Goal: Task Accomplishment & Management: Complete application form

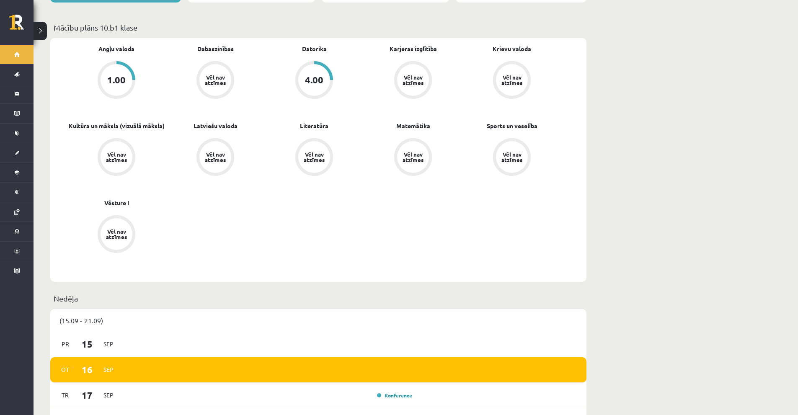
scroll to position [167, 0]
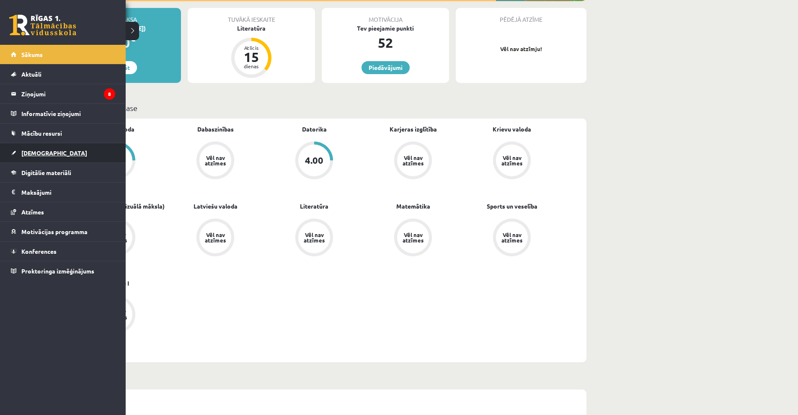
click at [35, 154] on span "[DEMOGRAPHIC_DATA]" at bounding box center [54, 153] width 66 height 8
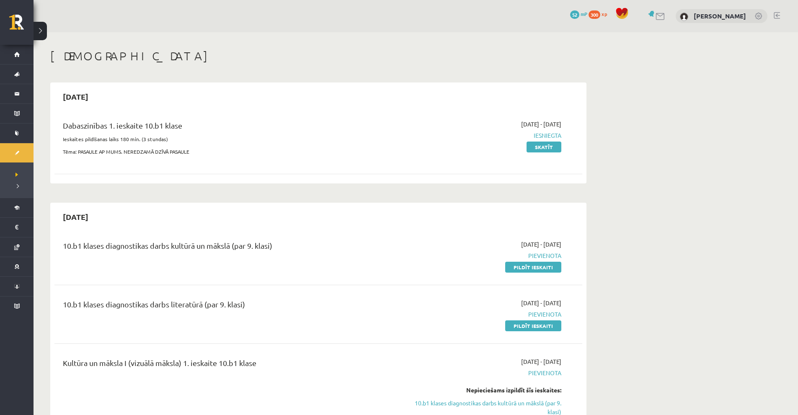
click at [127, 307] on div "10.b1 klases diagnostikas darbs literatūrā (par 9. klasi)" at bounding box center [227, 305] width 328 height 15
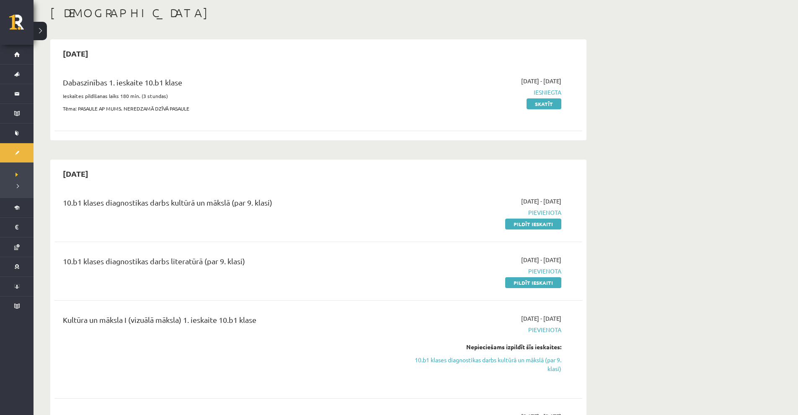
scroll to position [42, 0]
click at [509, 227] on link "Pildīt ieskaiti" at bounding box center [533, 225] width 56 height 11
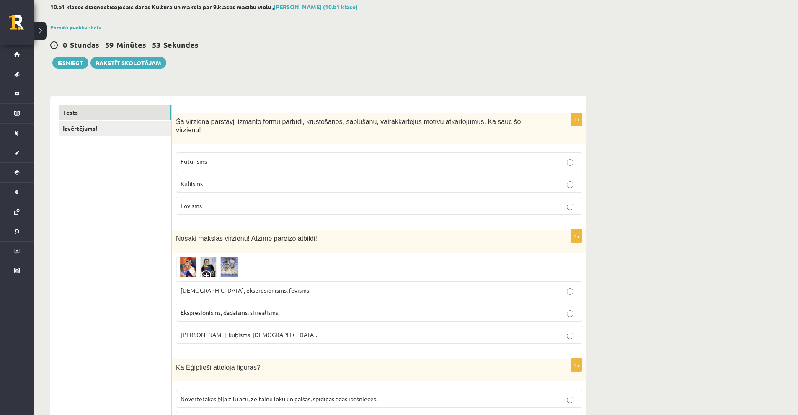
scroll to position [42, 0]
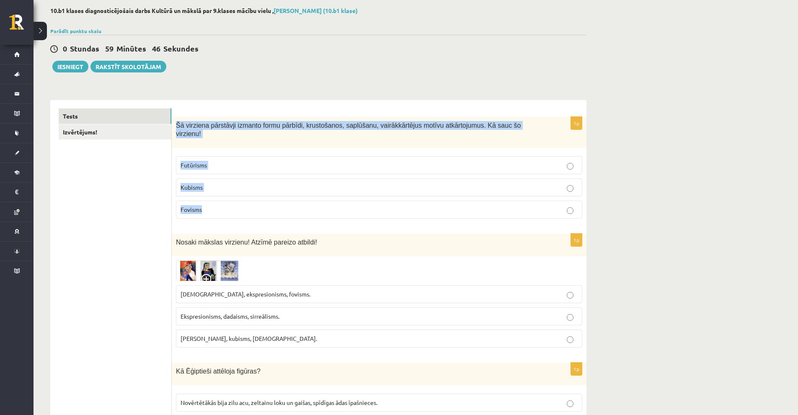
drag, startPoint x: 175, startPoint y: 126, endPoint x: 230, endPoint y: 198, distance: 89.8
click at [230, 198] on div "1p Šā virziena pārstāvji izmanto formu pārbīdi, krustošanos, saplūšanu, vairākk…" at bounding box center [379, 171] width 414 height 109
copy div "Šā virziena pārstāvji izmanto formu pārbīdi, krustošanos, saplūšanu, vairākkārt…"
click at [196, 183] on span "Kubisms" at bounding box center [191, 187] width 22 height 8
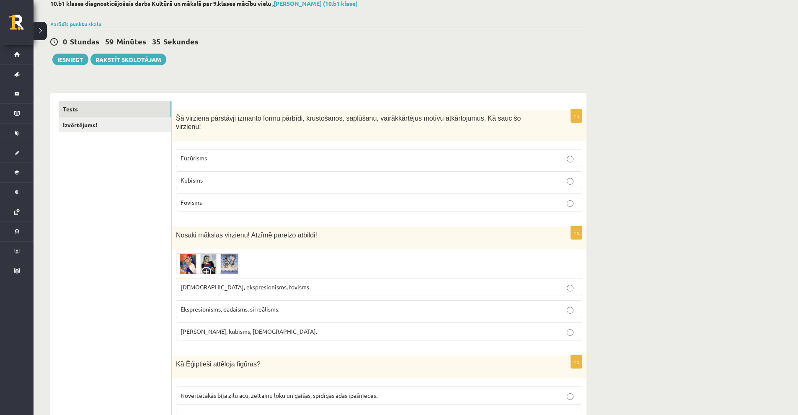
scroll to position [126, 0]
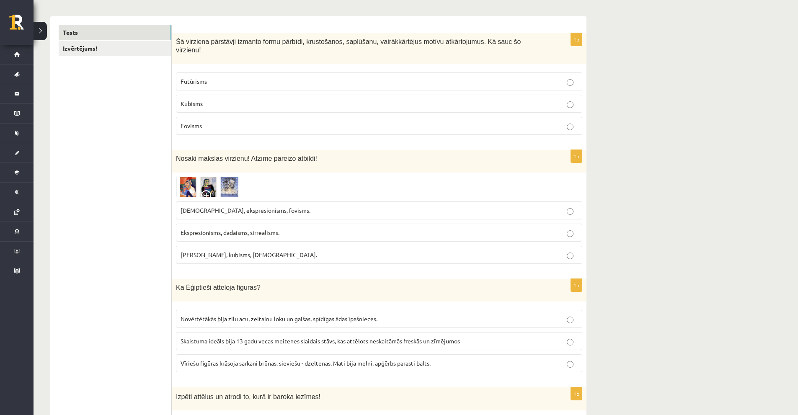
click at [210, 229] on span "Ekspresionisms, dadaisms, sirreālisms." at bounding box center [229, 233] width 99 height 8
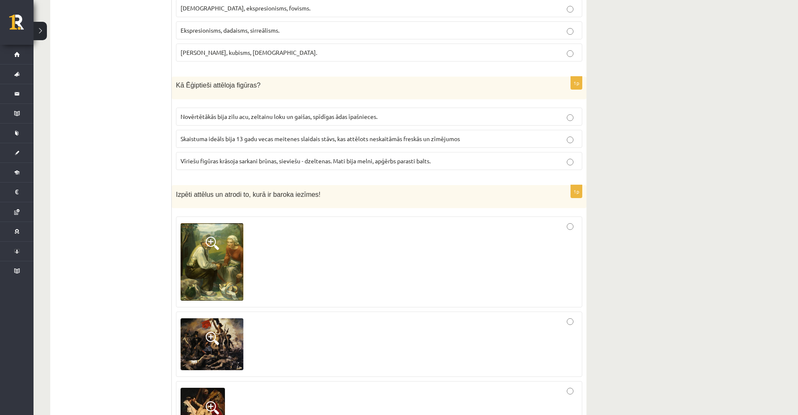
scroll to position [335, 0]
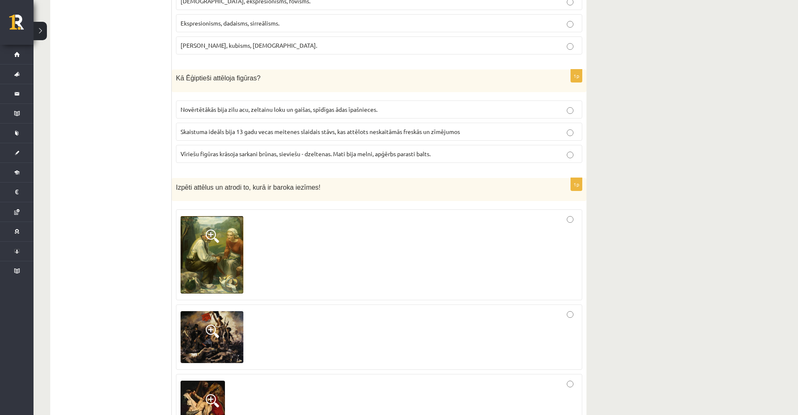
drag, startPoint x: 168, startPoint y: 70, endPoint x: 407, endPoint y: 132, distance: 246.9
click at [300, 74] on p "Kā Ēģiptieši attēloja figūras?" at bounding box center [358, 78] width 364 height 9
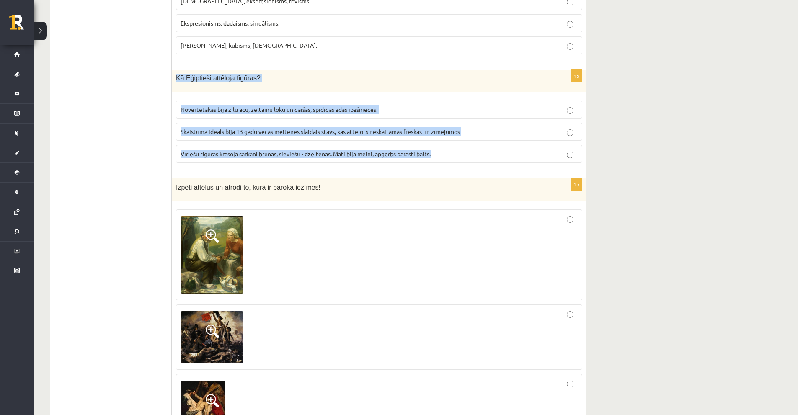
drag, startPoint x: 175, startPoint y: 70, endPoint x: 450, endPoint y: 146, distance: 285.2
click at [450, 145] on div "1p Kā Ēģiptieši attēloja figūras? Novērtētākās bija zilu acu, zeltainu loku un …" at bounding box center [379, 119] width 414 height 100
copy div "Kā Ēģiptieši attēloja figūras? Novērtētākās bija zilu acu, zeltainu loku un gai…"
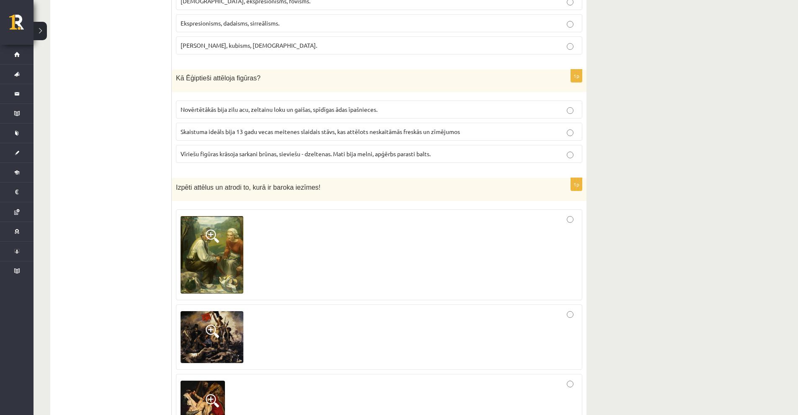
click at [306, 130] on label "Skaistuma ideāls bija 13 gadu vecas meitenes slaidais stāvs, kas attēlots neska…" at bounding box center [379, 132] width 406 height 18
click at [334, 152] on label "Vīriešu figūras krāsoja sarkani brūnas, sieviešu - dzeltenas. Mati bija melni, …" at bounding box center [379, 154] width 406 height 18
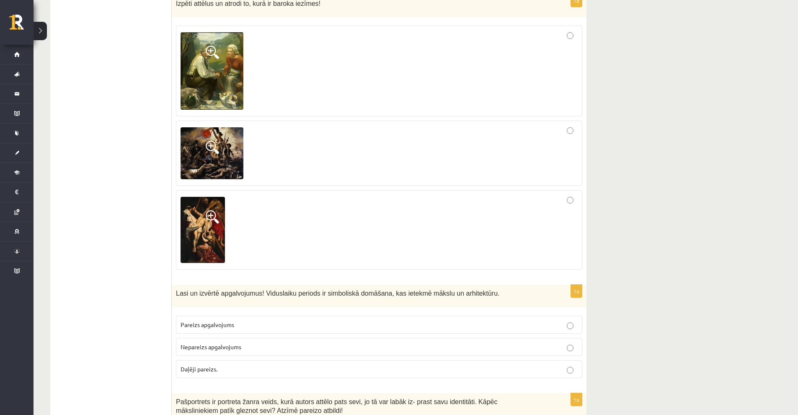
scroll to position [628, 0]
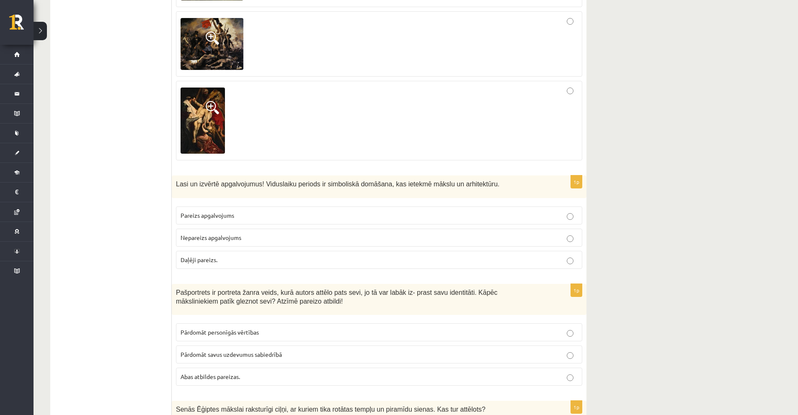
click at [230, 234] on span "Nepareizs apgalvojums" at bounding box center [210, 238] width 61 height 8
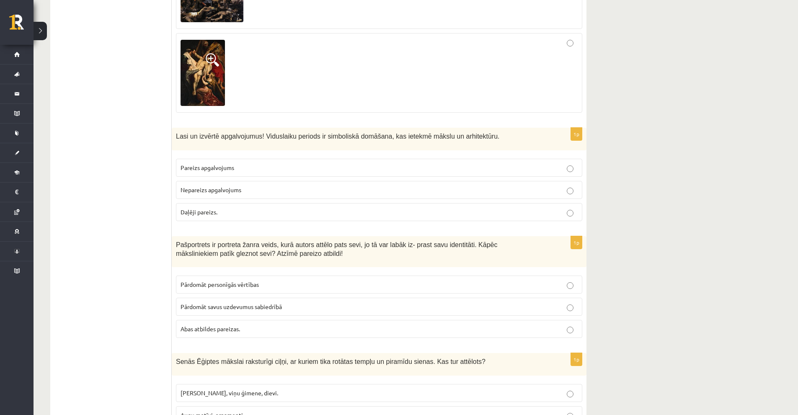
scroll to position [879, 0]
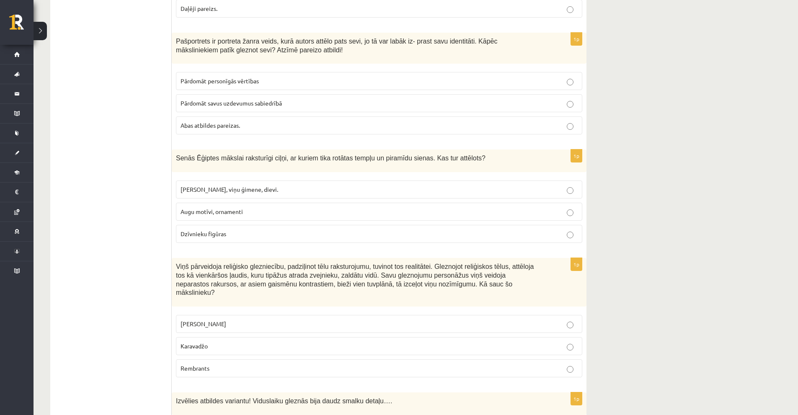
click at [221, 94] on label "Pārdomāt savus uzdevumus sabiedrībā" at bounding box center [379, 103] width 406 height 18
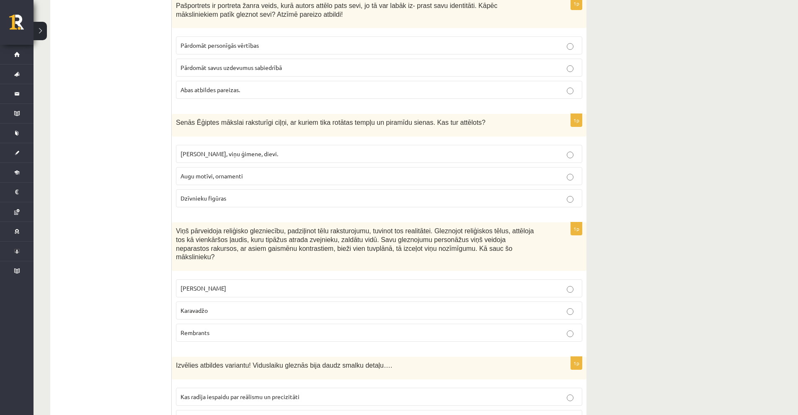
scroll to position [963, 0]
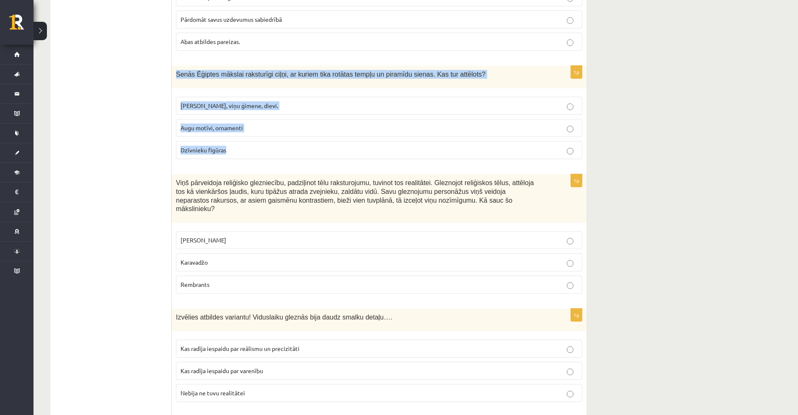
drag, startPoint x: 172, startPoint y: 66, endPoint x: 236, endPoint y: 141, distance: 98.6
click at [236, 141] on div "1p Senās Ēģiptes mākslai raksturīgi ciļņi, ar kuriem tika rotātas tempļu un pir…" at bounding box center [379, 116] width 414 height 100
copy div "Senās Ēģiptes mākslai raksturīgi ciļņi, ar kuriem tika rotātas tempļu un piramī…"
click at [204, 103] on label "Faraoni, viņu ģimene, dievi." at bounding box center [379, 106] width 406 height 18
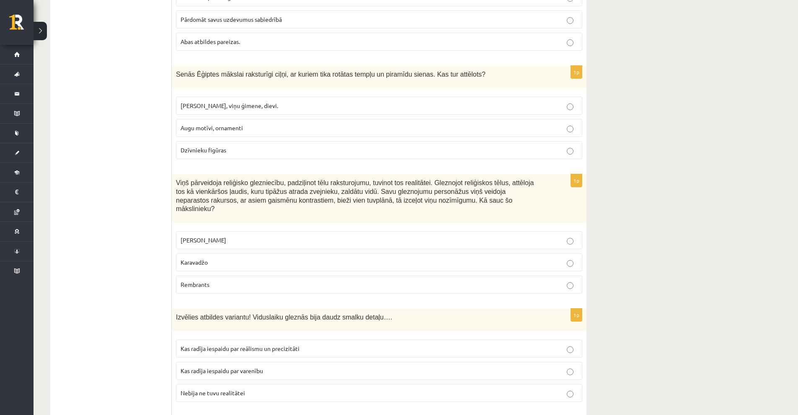
scroll to position [1088, 0]
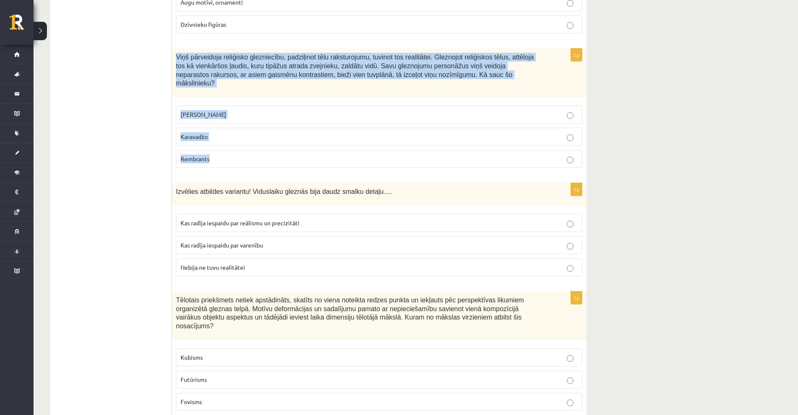
drag, startPoint x: 197, startPoint y: 75, endPoint x: 240, endPoint y: 134, distance: 72.9
click at [240, 134] on div "1p Viņš pārveidoja reliģisko glezniecību, padziļinot tēlu raksturojumu, tuvinot…" at bounding box center [379, 112] width 414 height 126
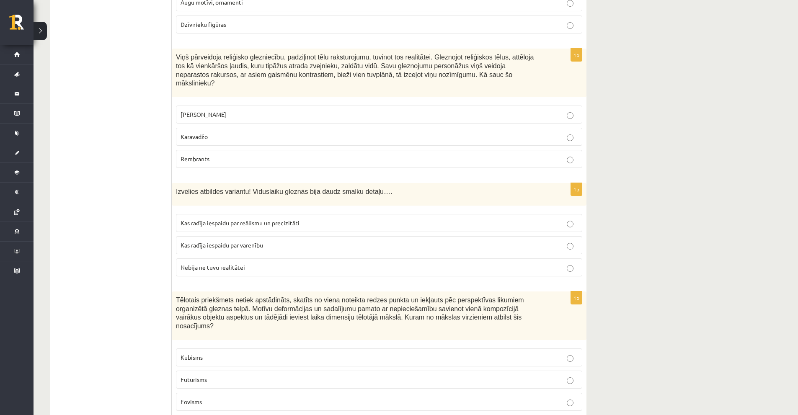
click at [197, 133] on span "Karavadžo" at bounding box center [193, 137] width 27 height 8
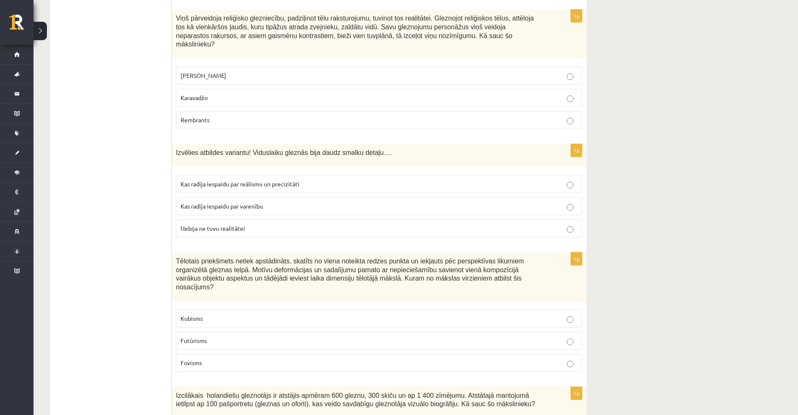
scroll to position [1214, 0]
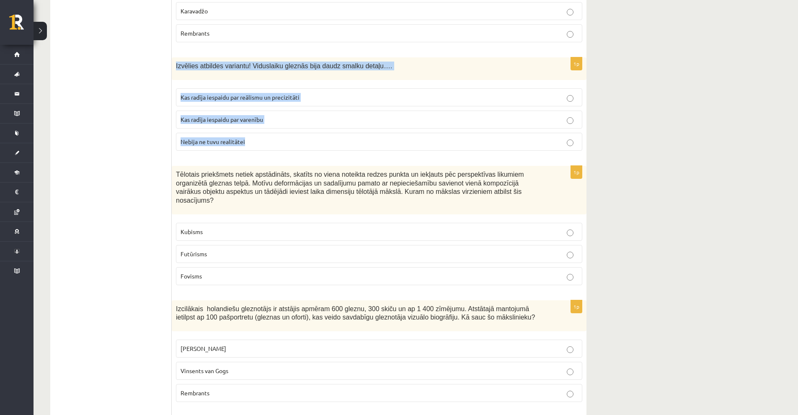
drag, startPoint x: 175, startPoint y: 50, endPoint x: 250, endPoint y: 129, distance: 109.0
click at [250, 129] on div "1p Izvēlies atbildes variantu! Viduslaiku gleznās bija daudz smalku detaļu…. Ka…" at bounding box center [379, 107] width 414 height 100
copy div "Izvēlies atbildes variantu! Viduslaiku gleznās bija daudz smalku detaļu…. Kas r…"
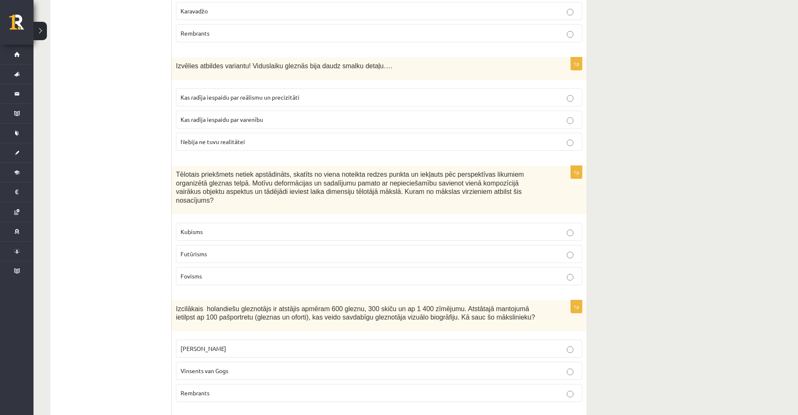
click at [277, 93] on span "Kas radīja iespaidu par reālismu un precizitāti" at bounding box center [239, 97] width 119 height 8
drag, startPoint x: 180, startPoint y: 162, endPoint x: 215, endPoint y: 226, distance: 73.1
click at [191, 140] on div "1p Izvēlies atbildes variantu! Viduslaiku gleznās bija daudz smalku detaļu…. Ka…" at bounding box center [379, 107] width 414 height 100
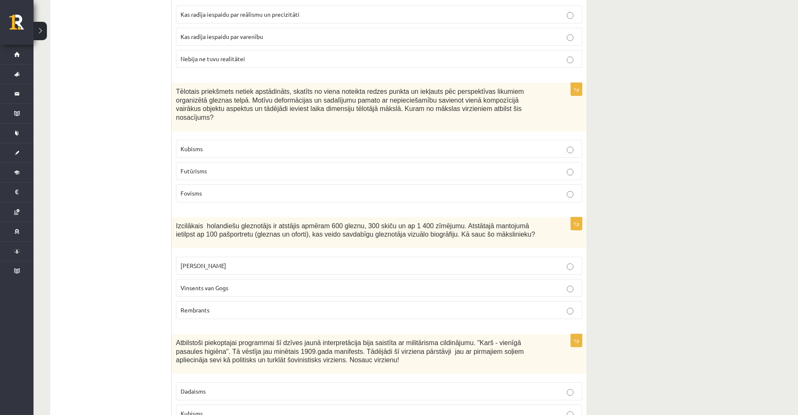
scroll to position [1298, 0]
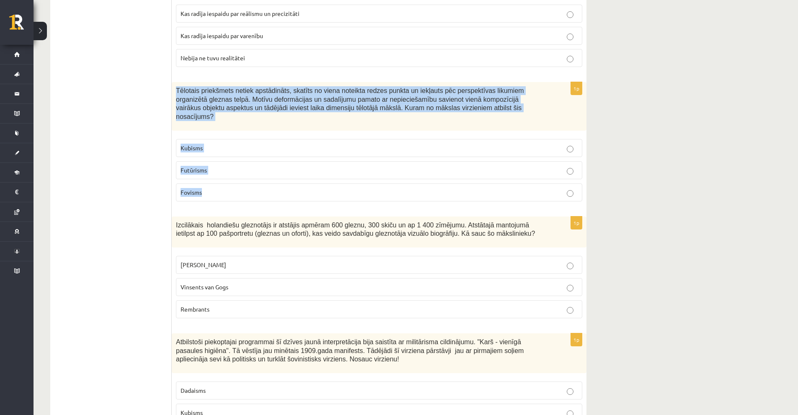
drag, startPoint x: 176, startPoint y: 70, endPoint x: 231, endPoint y: 161, distance: 106.3
click at [231, 161] on div "1p Tēlotais priekšmets netiek apstādināts, skatīts no viena noteikta redzes pun…" at bounding box center [379, 145] width 414 height 126
copy div "Tēlotais priekšmets netiek apstādināts, skatīts no viena noteikta redzes punkta…"
click at [209, 144] on p "Kubisms" at bounding box center [378, 148] width 397 height 9
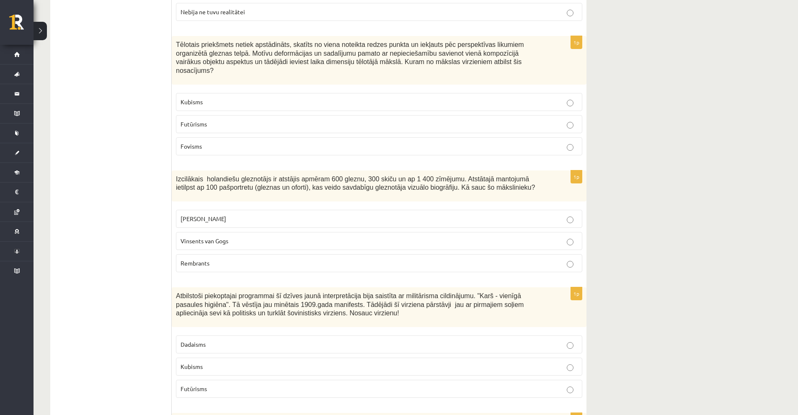
scroll to position [1423, 0]
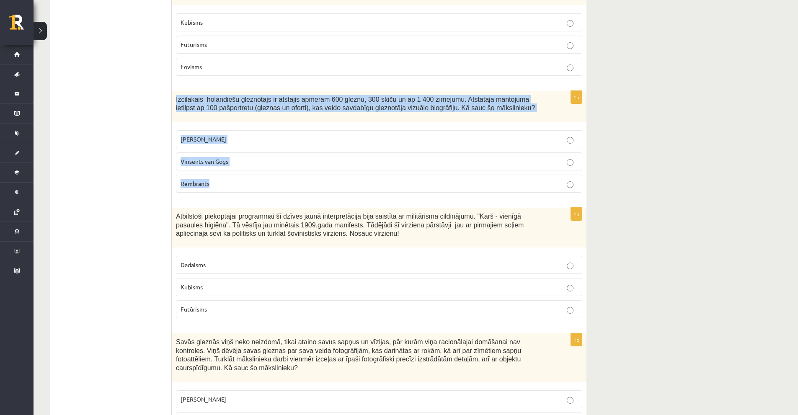
drag, startPoint x: 172, startPoint y: 74, endPoint x: 221, endPoint y: 159, distance: 98.1
click at [221, 159] on div "1p Izcilākais holandiešu gleznotājs ir atstājis apmēram 600 gleznu, 300 skiču u…" at bounding box center [379, 145] width 414 height 109
copy div "Izcilākais holandiešu gleznotājs ir atstājis apmēram 600 gleznu, 300 skiču un a…"
click at [216, 179] on p "Rembrants" at bounding box center [378, 183] width 397 height 9
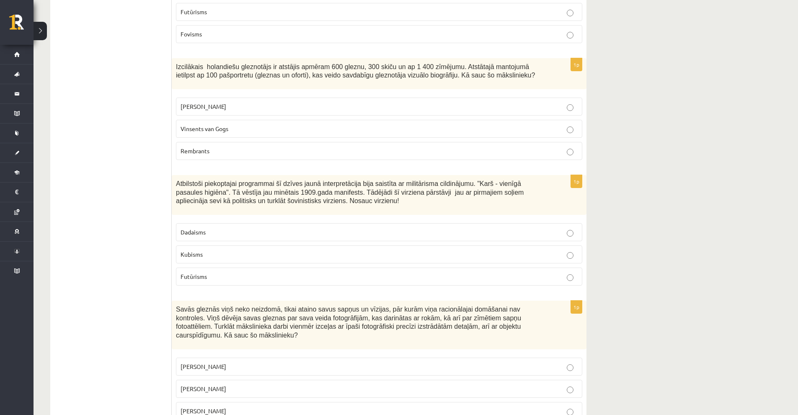
scroll to position [1591, 0]
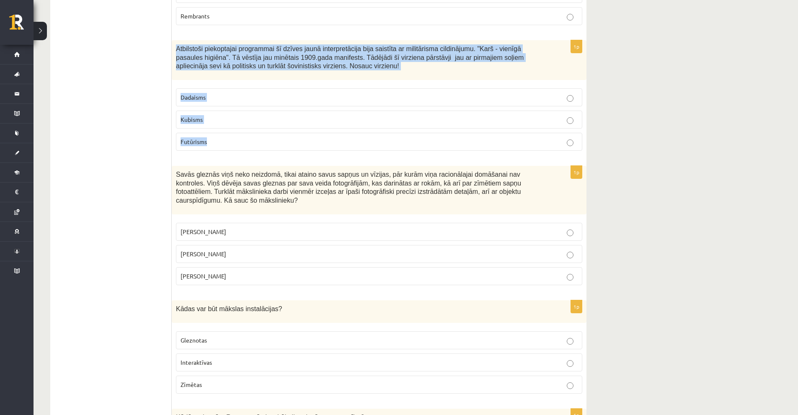
drag, startPoint x: 198, startPoint y: 62, endPoint x: 214, endPoint y: 64, distance: 16.0
click at [226, 116] on div "1p Atbilstoši piekoptajai programmai šī dzīves jaunā interpretācija bija saistī…" at bounding box center [379, 98] width 414 height 117
click at [224, 137] on p "Futūrisms" at bounding box center [378, 141] width 397 height 9
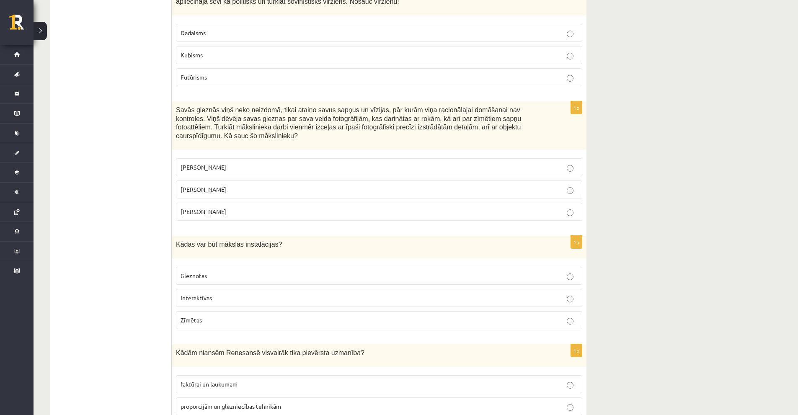
scroll to position [1669, 0]
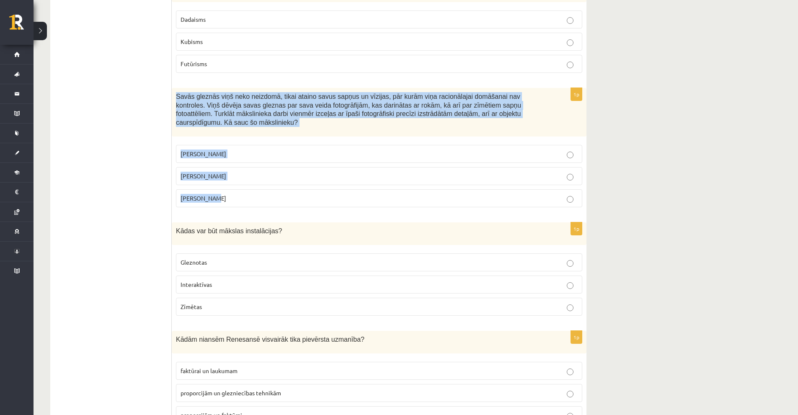
drag, startPoint x: 172, startPoint y: 75, endPoint x: 226, endPoint y: 161, distance: 100.8
click at [226, 161] on div "1p Savās gleznās viņš neko neizdomā, tikai ataino savus sapņus un vīzijas, pār …" at bounding box center [379, 151] width 414 height 126
copy div "Savās gleznās viņš neko neizdomā, tikai ataino savus sapņus un vīzijas, pār kur…"
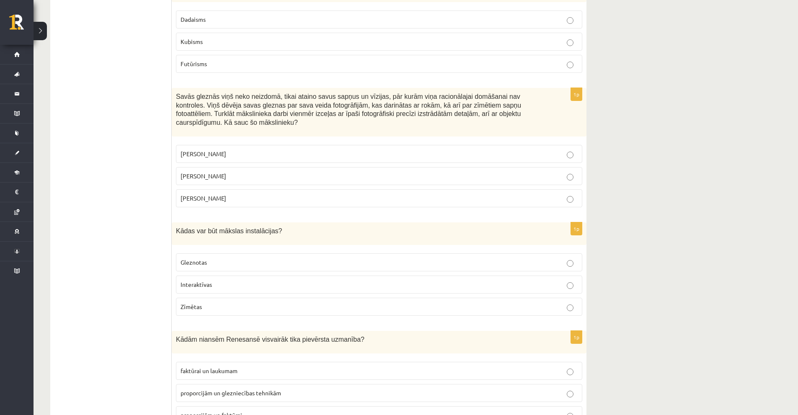
click at [236, 172] on p "Salvadors Dalī" at bounding box center [378, 176] width 397 height 9
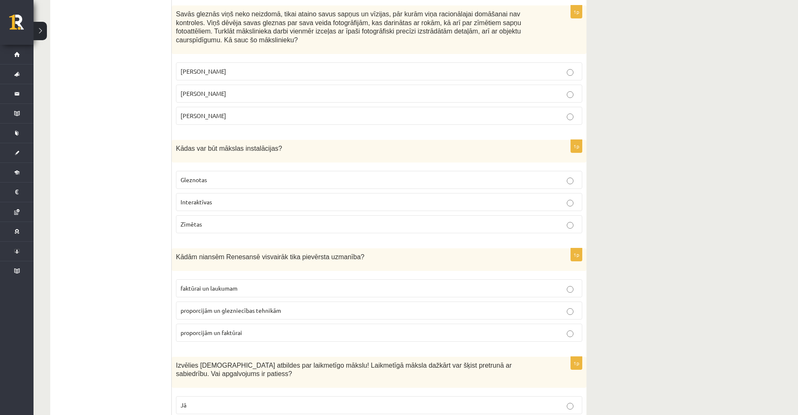
scroll to position [1752, 0]
drag, startPoint x: 169, startPoint y: 115, endPoint x: 218, endPoint y: 166, distance: 71.1
click at [220, 170] on div "**********" at bounding box center [318, 361] width 536 height 3944
click at [216, 143] on p "Kādas var būt mākslas instalācijas?" at bounding box center [358, 147] width 364 height 9
drag, startPoint x: 175, startPoint y: 113, endPoint x: 234, endPoint y: 185, distance: 93.4
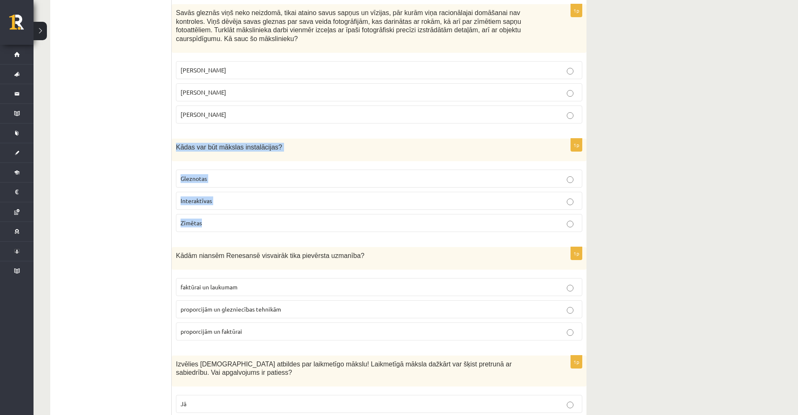
click at [234, 185] on div "1p Kādas var būt mākslas instalācijas? Gleznotas Interaktīvas Zīmētas" at bounding box center [379, 189] width 414 height 100
copy div "Kādas var būt mākslas instalācijas? Gleznotas Interaktīvas Zīmētas"
drag, startPoint x: 250, startPoint y: 166, endPoint x: 202, endPoint y: 180, distance: 49.3
click at [249, 196] on p "Interaktīvas" at bounding box center [378, 200] width 397 height 9
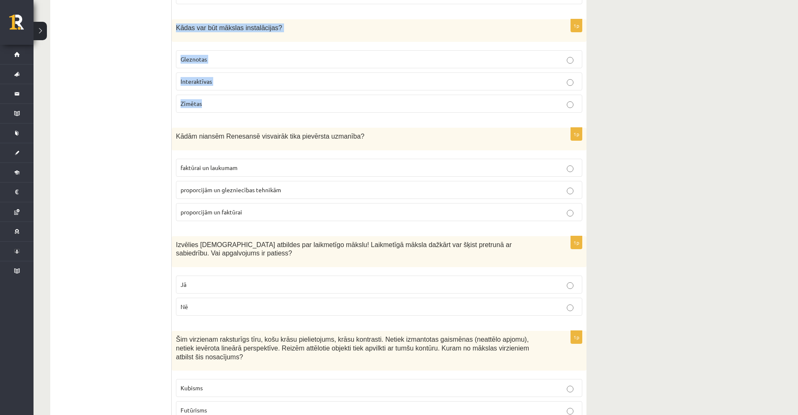
scroll to position [1878, 0]
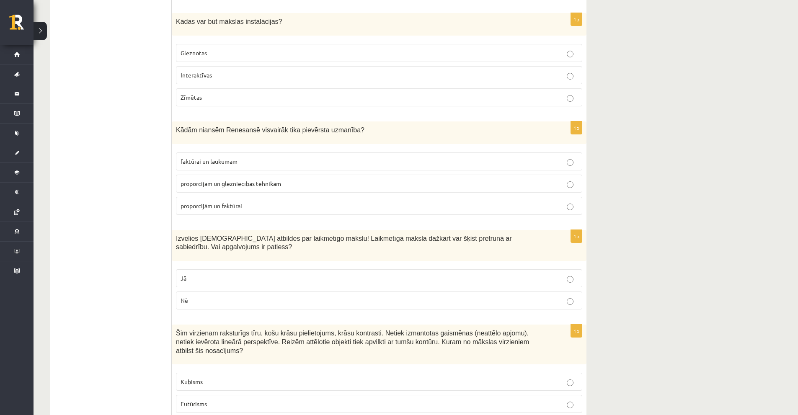
click at [148, 132] on ul "Tests Izvērtējums!" at bounding box center [115, 235] width 113 height 3927
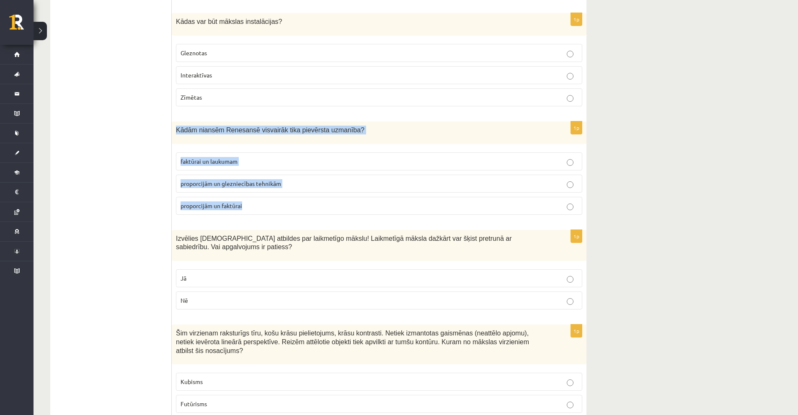
drag, startPoint x: 173, startPoint y: 95, endPoint x: 257, endPoint y: 171, distance: 112.6
click at [257, 171] on div "1p Kādām niansēm Renesansē visvairāk tika pievērsta uzmanība? faktūrai un lauku…" at bounding box center [379, 171] width 414 height 100
copy div "Kādām niansēm Renesansē visvairāk tika pievērsta uzmanība? faktūrai un laukumam…"
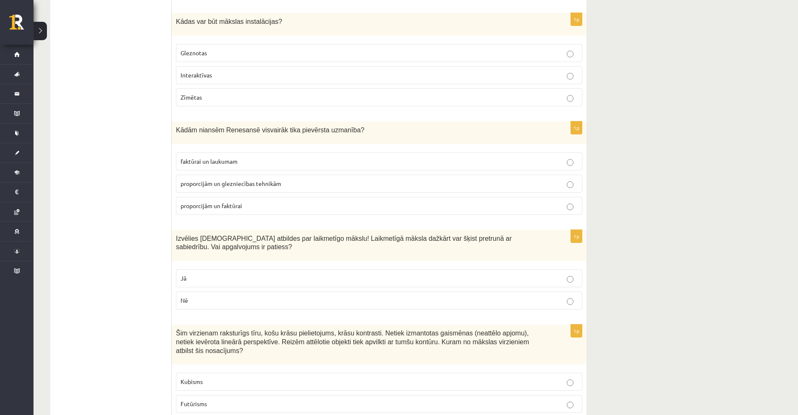
click at [155, 153] on ul "Tests Izvērtējums!" at bounding box center [115, 235] width 113 height 3927
click at [230, 180] on span "proporcijām un glezniecības tehnikām" at bounding box center [230, 184] width 100 height 8
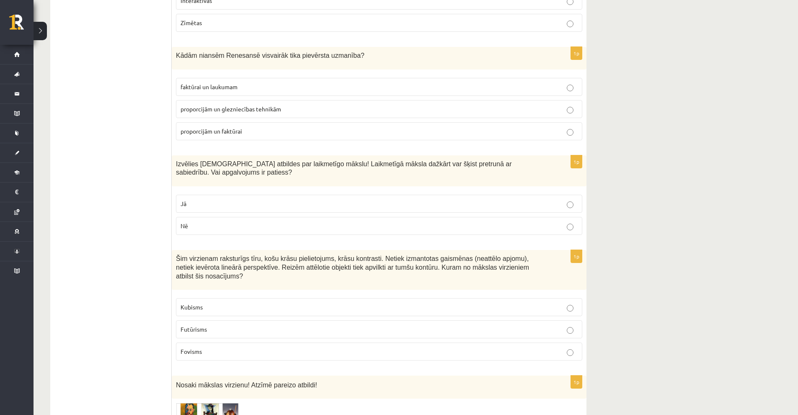
scroll to position [2004, 0]
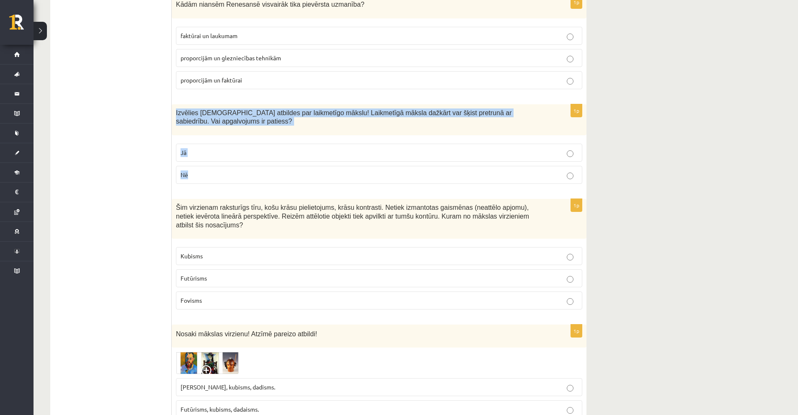
drag, startPoint x: 198, startPoint y: 132, endPoint x: 210, endPoint y: 156, distance: 26.6
click at [210, 156] on div "1p Izvēlies pareizās atbildes par laikmetīgo mākslu! Laikmetīgā māksla dažkārt …" at bounding box center [379, 147] width 414 height 87
copy div "Izvēlies pareizās atbildes par laikmetīgo mākslu! Laikmetīgā māksla dažkārt var…"
click at [195, 144] on label "Jā" at bounding box center [379, 153] width 406 height 18
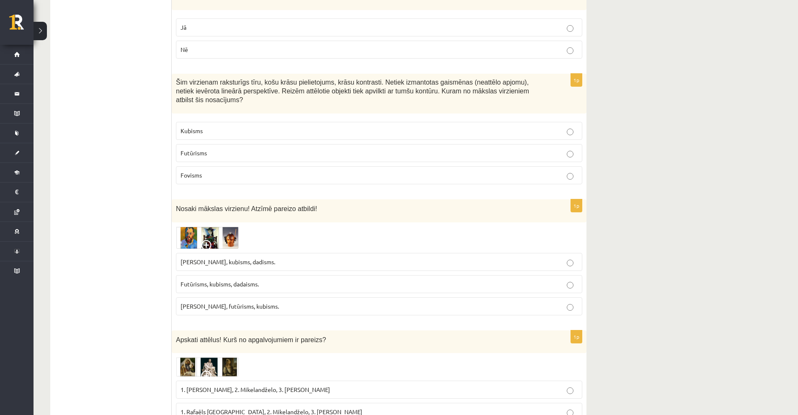
scroll to position [2129, 0]
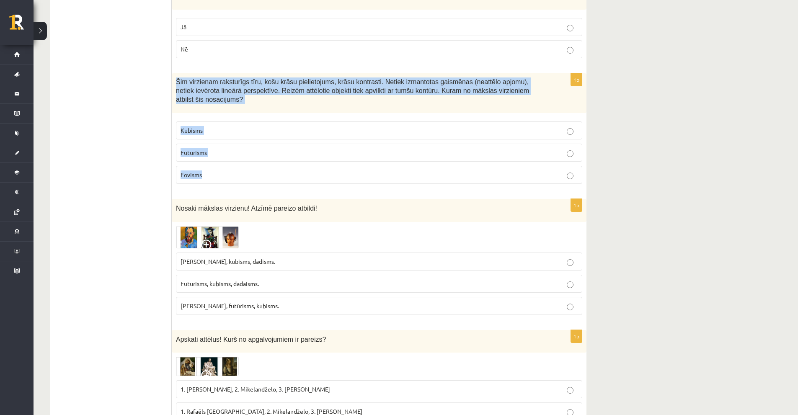
drag, startPoint x: 178, startPoint y: 57, endPoint x: 210, endPoint y: 122, distance: 72.8
click at [214, 130] on div "1p Šim virzienam raksturīgs tīru, košu krāsu pielietojums, krāsu kontrasti. Net…" at bounding box center [379, 131] width 414 height 117
click at [210, 166] on label "Fovisms" at bounding box center [379, 175] width 406 height 18
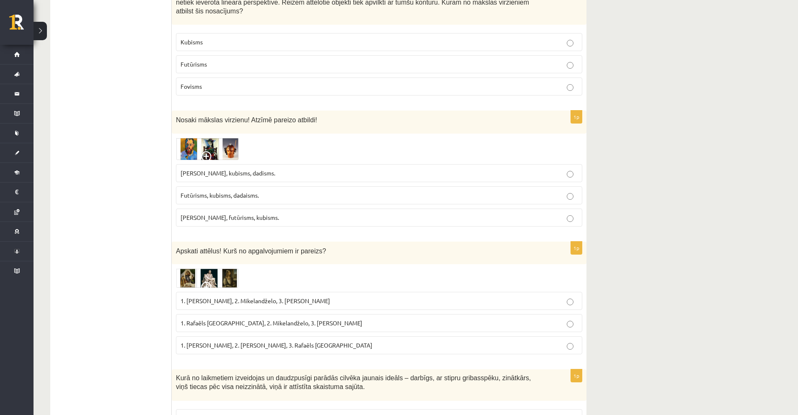
scroll to position [2213, 0]
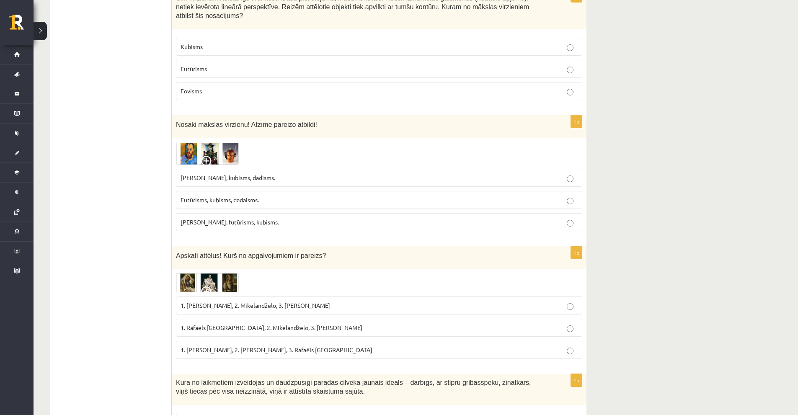
click at [207, 196] on span "Futūrisms, kubisms, dadaisms." at bounding box center [219, 200] width 78 height 8
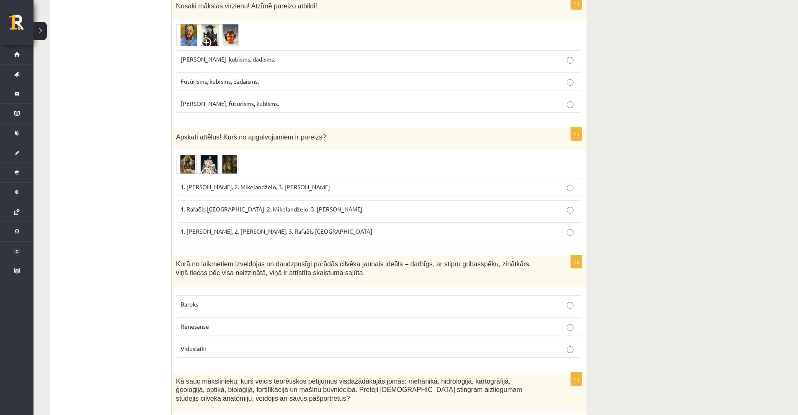
scroll to position [2422, 0]
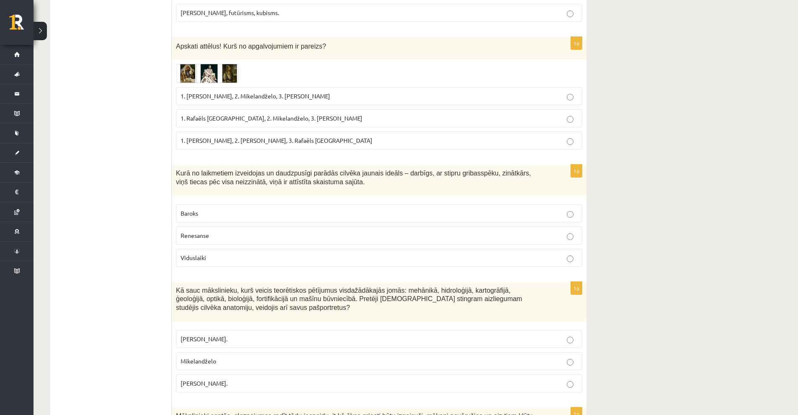
drag, startPoint x: 205, startPoint y: 57, endPoint x: 207, endPoint y: 80, distance: 23.1
click at [206, 92] on p "1. Leonardo da Vinči, 2. Mikelandželo, 3. Albrehts Dīrers" at bounding box center [378, 96] width 397 height 9
click at [218, 131] on label "1. Albrehts Dīrers, 2. Leonardo da Vinči, 3. Rafaēls Sancio da Urbīno" at bounding box center [379, 140] width 406 height 18
click at [219, 114] on span "1. Rafaēls Sancio da Urbīno, 2. Mikelandželo, 3. Albrehts Dīrers" at bounding box center [271, 118] width 182 height 8
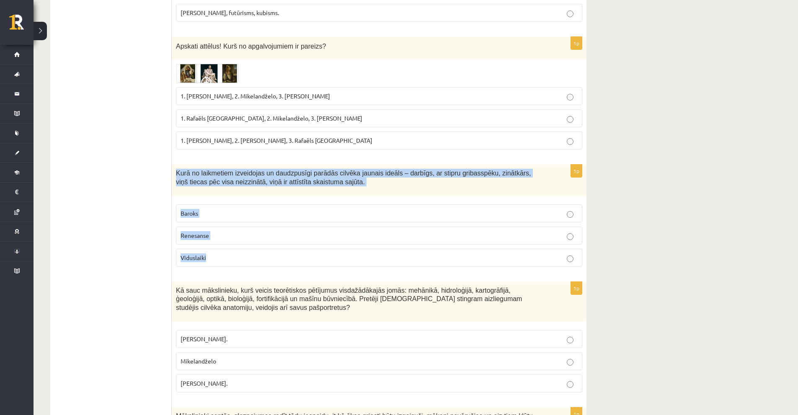
drag, startPoint x: 172, startPoint y: 129, endPoint x: 221, endPoint y: 224, distance: 106.5
click at [221, 224] on div "1p Kurā no laikmetiem izveidojas un daudzpusīgi parādās cilvēka jaunais ideāls …" at bounding box center [379, 219] width 414 height 109
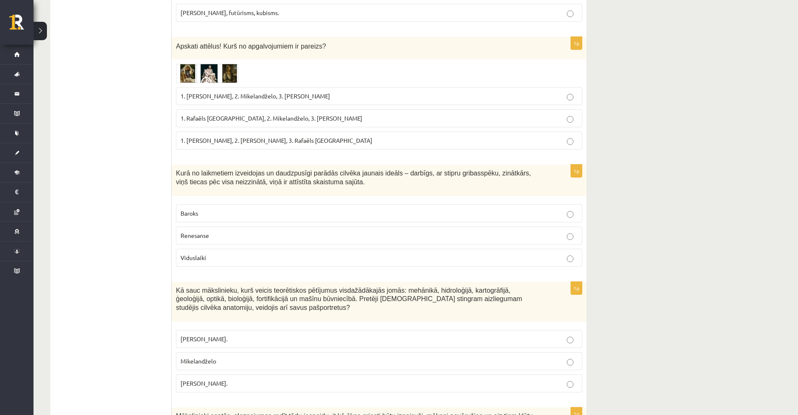
click at [232, 131] on label "1. Albrehts Dīrers, 2. Leonardo da Vinči, 3. Rafaēls Sancio da Urbīno" at bounding box center [379, 140] width 406 height 18
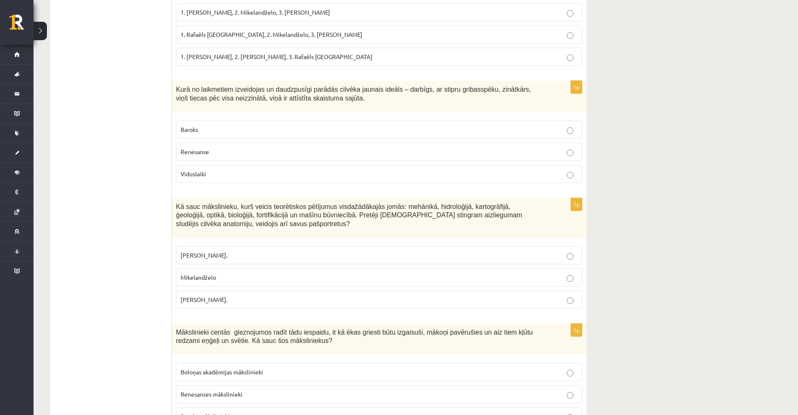
click at [190, 143] on label "Renesanse" at bounding box center [379, 152] width 406 height 18
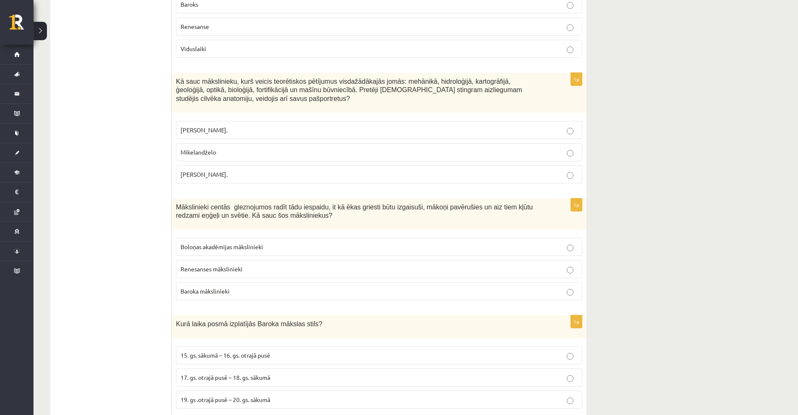
scroll to position [2590, 0]
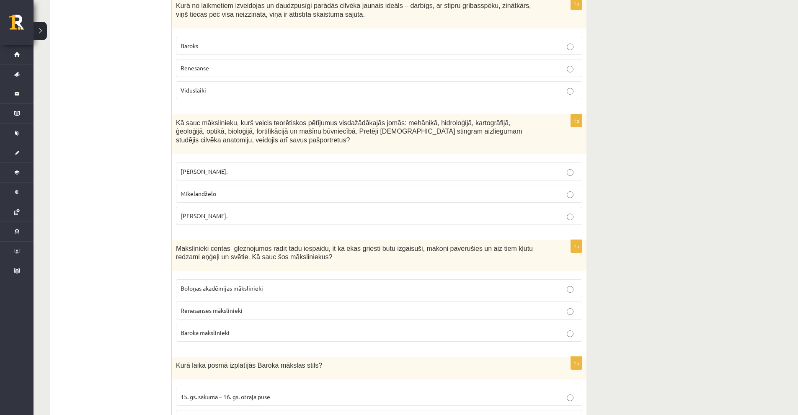
drag, startPoint x: 173, startPoint y: 80, endPoint x: 243, endPoint y: 181, distance: 123.1
click at [247, 181] on div "1p Kā sauc mākslinieku, kurš veicis teorētiskos pētījumus visdažādākajās jomās:…" at bounding box center [379, 172] width 414 height 117
click at [214, 212] on span "Leonardo da Vinči." at bounding box center [203, 216] width 47 height 8
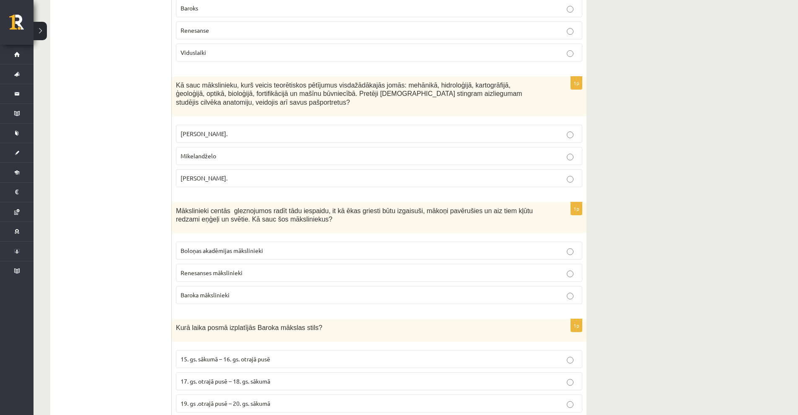
scroll to position [2757, 0]
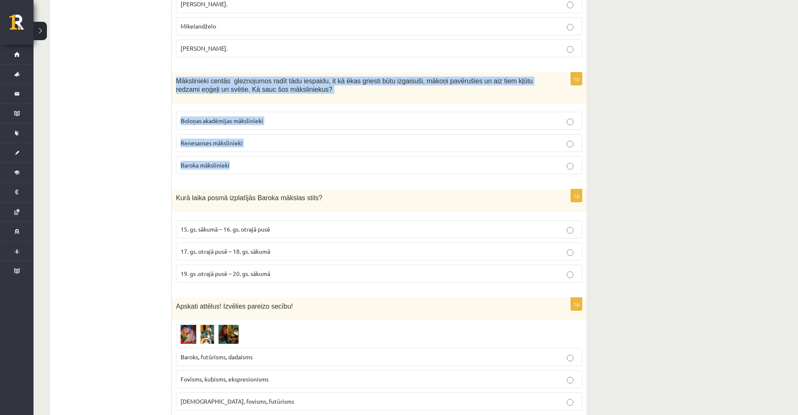
drag, startPoint x: 173, startPoint y: 36, endPoint x: 253, endPoint y: 129, distance: 122.0
click at [253, 129] on div "1p Mākslinieki centās gleznojumos radīt tādu iespaidu, it kā ēkas griesti būtu …" at bounding box center [379, 126] width 414 height 109
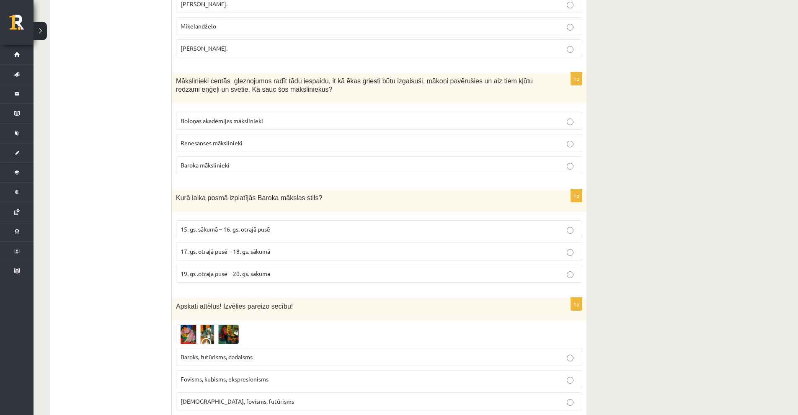
click at [251, 134] on label "Renesanses mākslinieki" at bounding box center [379, 143] width 406 height 18
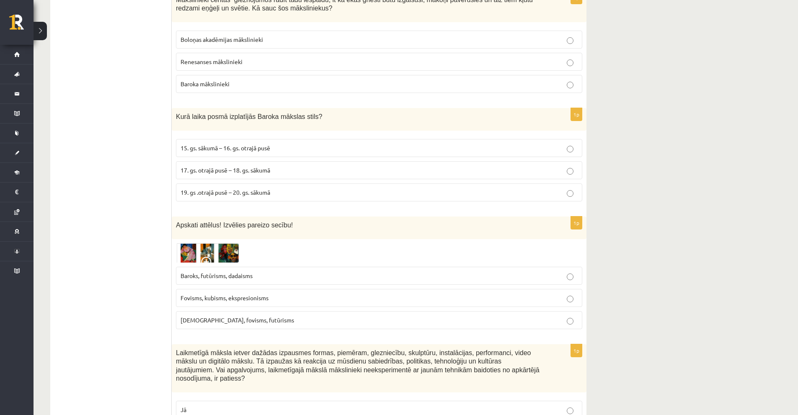
scroll to position [2841, 0]
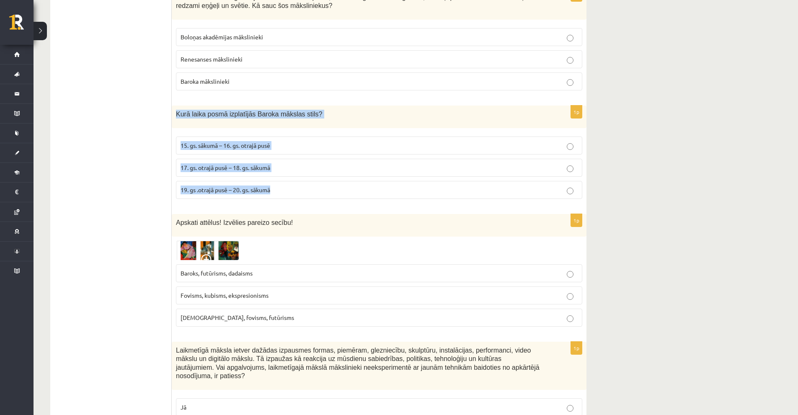
drag, startPoint x: 178, startPoint y: 77, endPoint x: 280, endPoint y: 154, distance: 128.6
click at [280, 154] on div "1p Kurā laika posmā izplatījās Baroka mākslas stils? 15. gs. sākumā – 16. gs. o…" at bounding box center [379, 155] width 414 height 100
click at [203, 164] on span "17. gs. otrajā pusē – 18. gs. sākumā" at bounding box center [225, 168] width 90 height 8
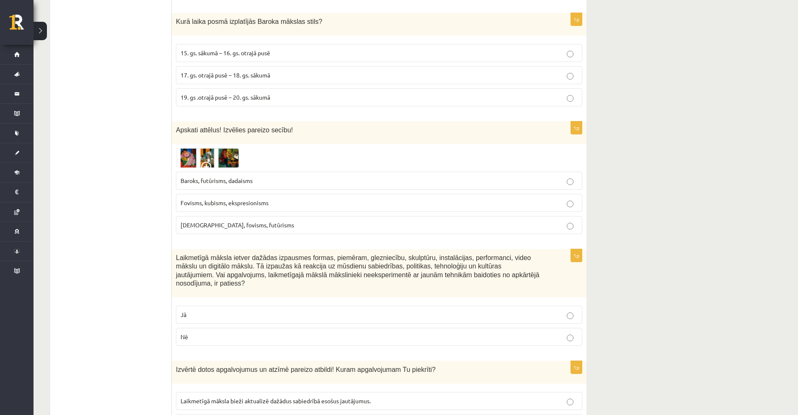
scroll to position [2925, 0]
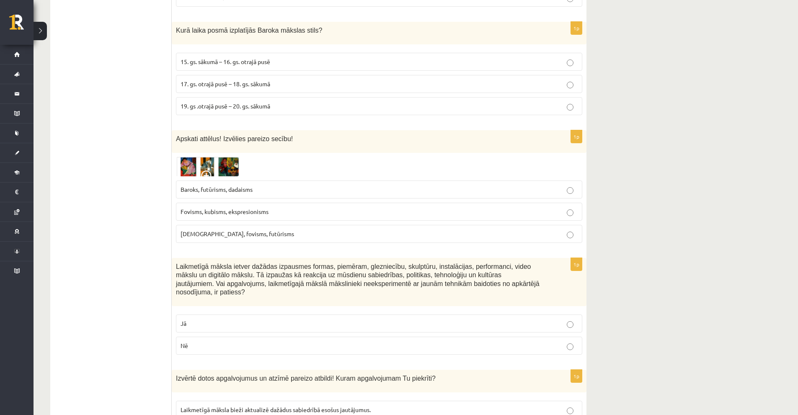
click at [198, 185] on span "Baroks, futūrisms, dadaisms" at bounding box center [216, 189] width 72 height 8
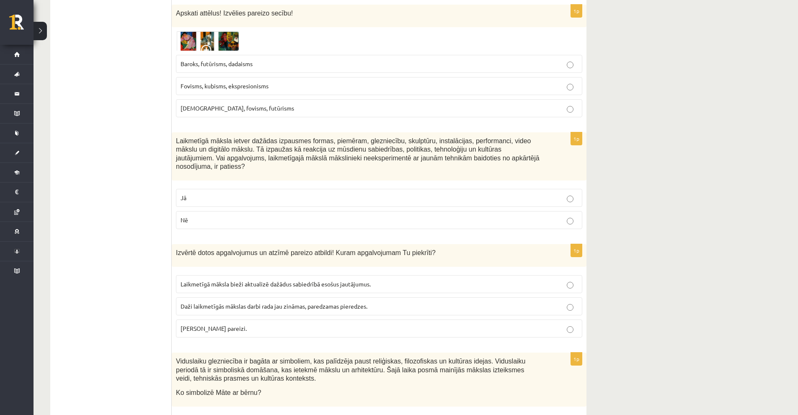
drag, startPoint x: 214, startPoint y: 36, endPoint x: 208, endPoint y: 51, distance: 16.2
click at [215, 77] on label "Fovisms, kubisms, ekspresionisms" at bounding box center [379, 86] width 406 height 18
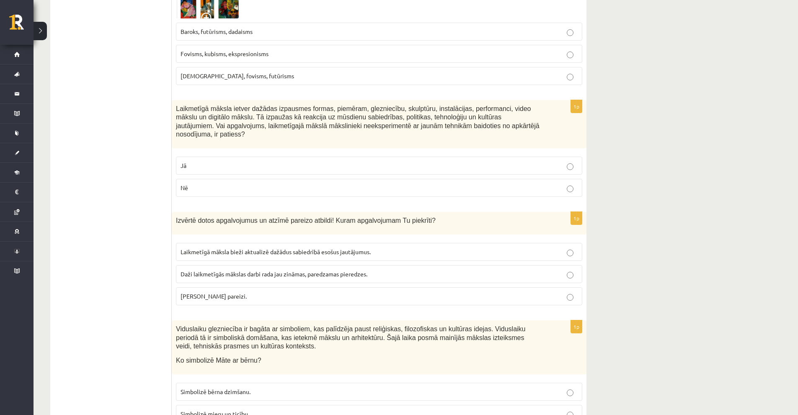
scroll to position [3008, 0]
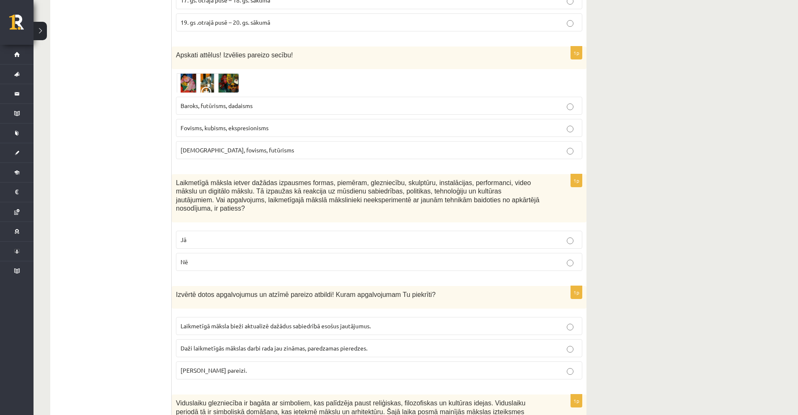
click at [189, 102] on span "Baroks, futūrisms, dadaisms" at bounding box center [216, 106] width 72 height 8
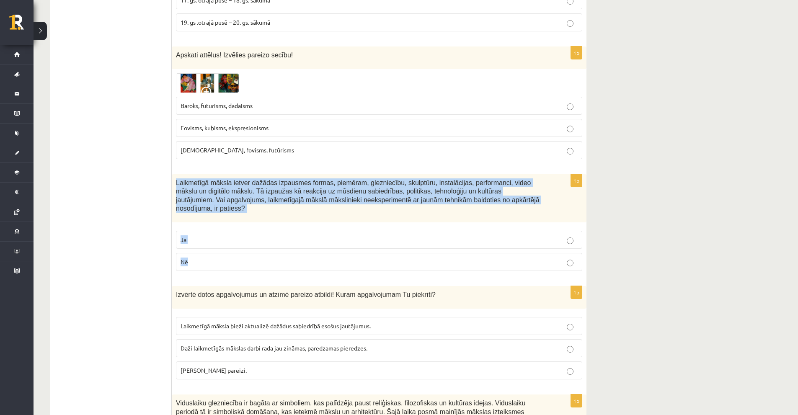
drag, startPoint x: 172, startPoint y: 137, endPoint x: 216, endPoint y: 220, distance: 94.0
click at [217, 223] on div "1p Laikmetīgā māksla ietver dažādas izpausmes formas, piemēram, glezniecību, sk…" at bounding box center [379, 226] width 414 height 104
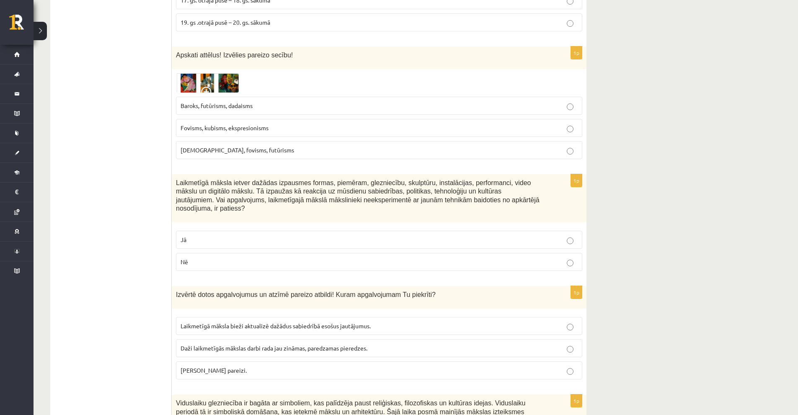
click at [224, 124] on span "Fovisms, kubisms, ekspresionisms" at bounding box center [224, 128] width 88 height 8
drag, startPoint x: 192, startPoint y: 207, endPoint x: 181, endPoint y: 188, distance: 21.8
click at [192, 257] on p "Nē" at bounding box center [378, 261] width 397 height 9
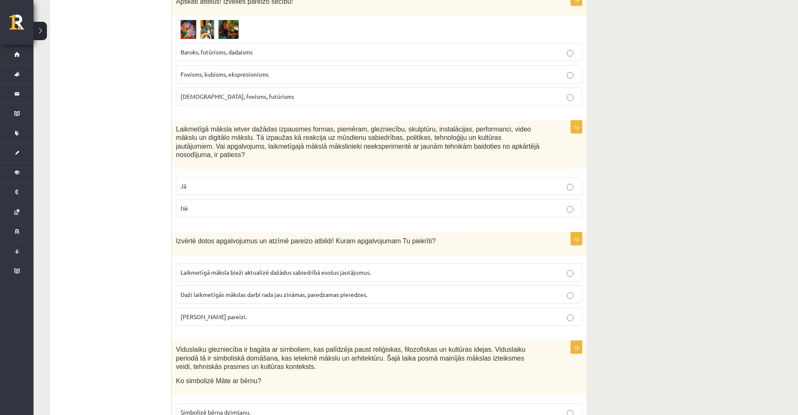
scroll to position [3134, 0]
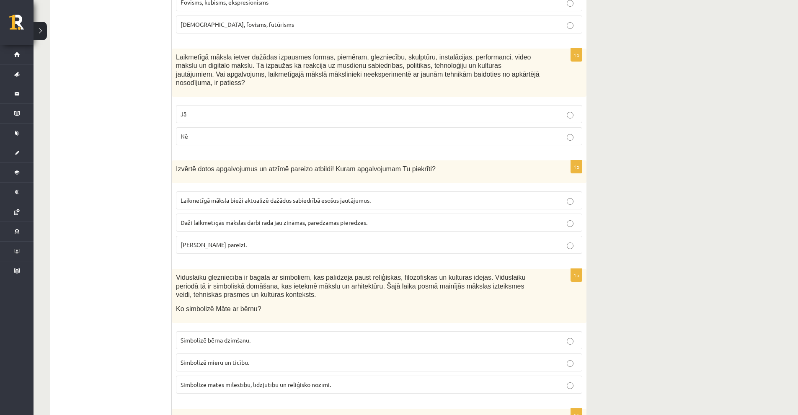
drag, startPoint x: 175, startPoint y: 118, endPoint x: 254, endPoint y: 196, distance: 111.0
click at [254, 196] on div "1p Izvērtē dotos apgalvojumus un atzīmē pareizo atbildi! Kuram apgalvojumam Tu …" at bounding box center [379, 210] width 414 height 100
click at [260, 219] on span "Daži laikmetīgās mākslas darbi rada jau zināmas, paredzamas pieredzes." at bounding box center [273, 223] width 187 height 8
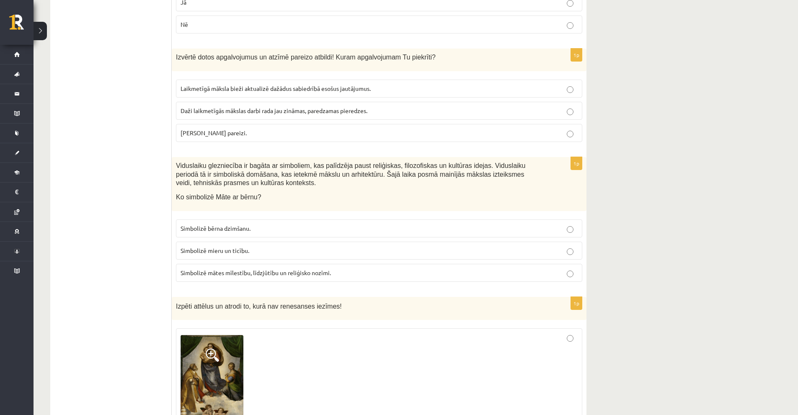
scroll to position [3260, 0]
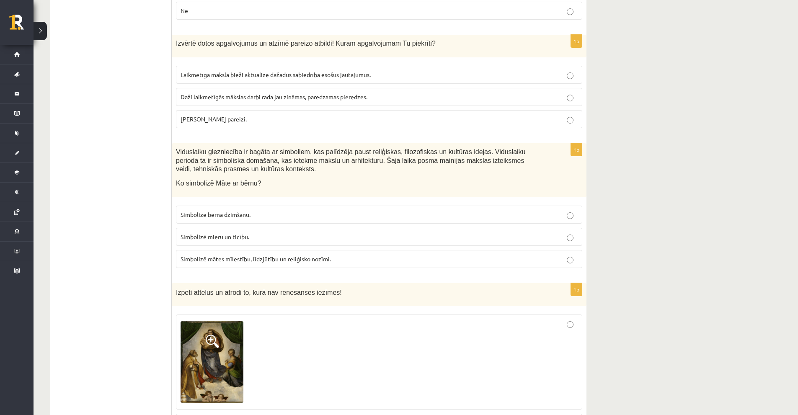
click at [190, 115] on p "Abi apgalvojumi pareizi." at bounding box center [378, 119] width 397 height 9
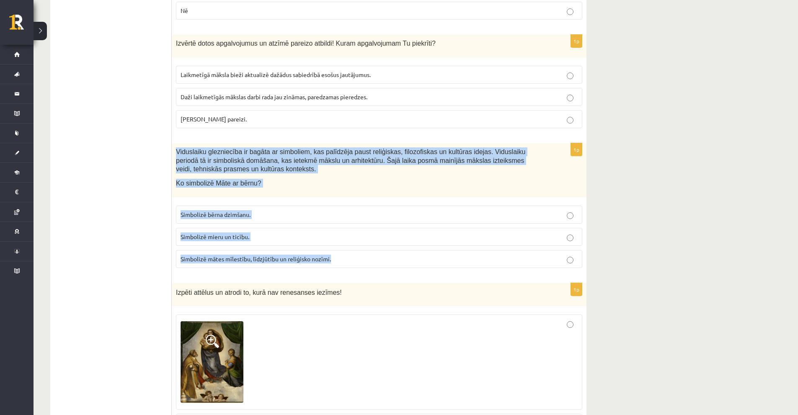
drag, startPoint x: 174, startPoint y: 98, endPoint x: 342, endPoint y: 206, distance: 200.0
click at [342, 206] on div "1p Viduslaiku glezniecība ir bagāta ar simboliem, kas palīdzēja paust reliģiska…" at bounding box center [379, 208] width 414 height 131
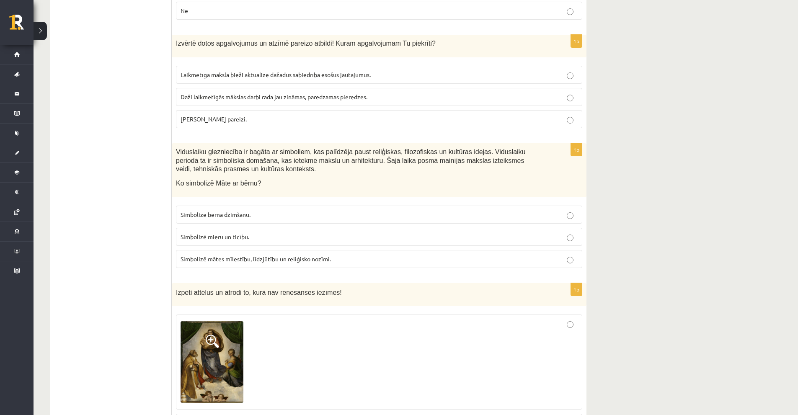
drag, startPoint x: 147, startPoint y: 167, endPoint x: 143, endPoint y: 169, distance: 4.9
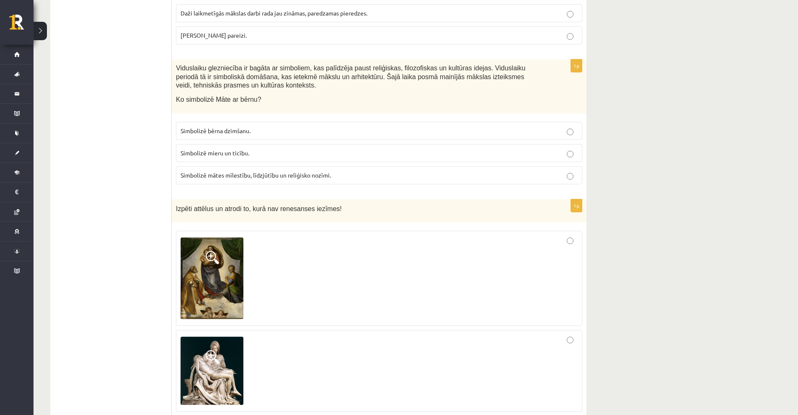
click at [273, 171] on span "Simbolizē mātes mīlestību, līdzjūtību un reliģisko nozīmi." at bounding box center [255, 175] width 150 height 8
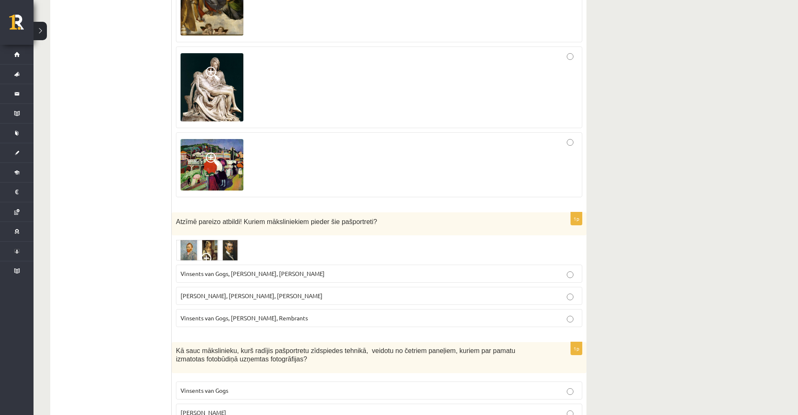
scroll to position [3636, 0]
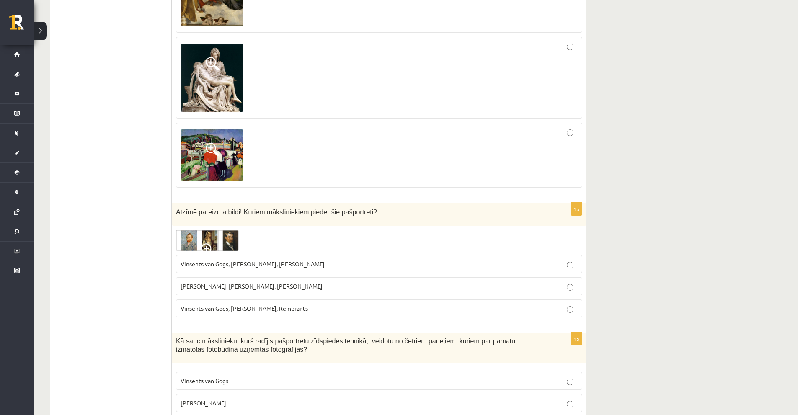
drag, startPoint x: 234, startPoint y: 229, endPoint x: 229, endPoint y: 213, distance: 17.5
click at [234, 277] on label "Pablo Pikaso, Leonardo da Vinči, Miervaldis Polis" at bounding box center [379, 286] width 406 height 18
click at [204, 394] on label "Endijs Vorhols" at bounding box center [379, 403] width 406 height 18
click at [207, 377] on span "Vinsents van Gogs" at bounding box center [204, 381] width 48 height 8
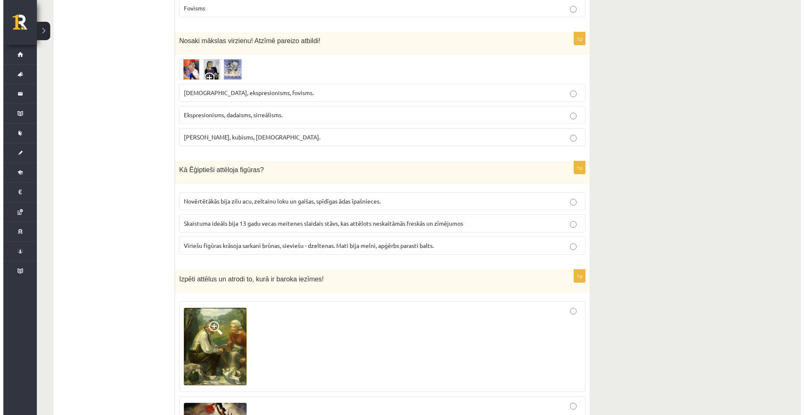
scroll to position [0, 0]
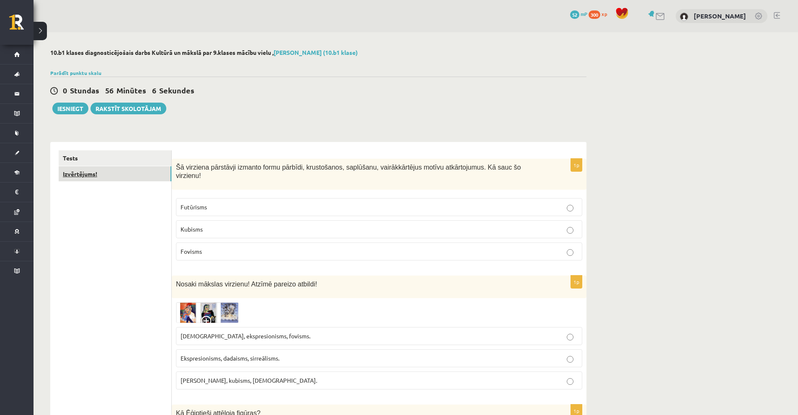
click at [78, 176] on link "Izvērtējums!" at bounding box center [115, 173] width 113 height 15
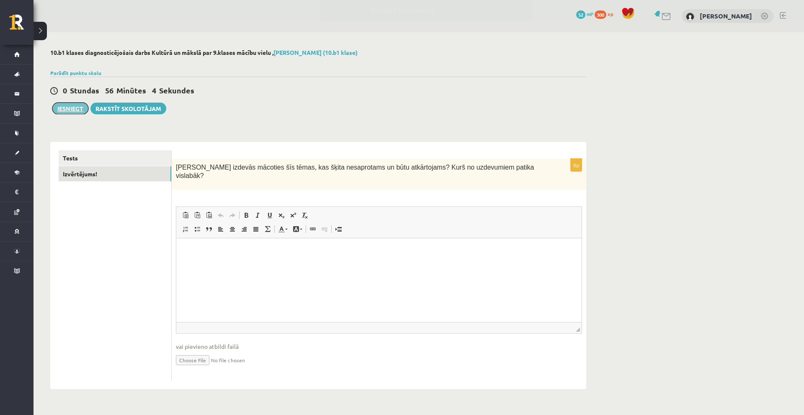
click at [74, 106] on button "Iesniegt" at bounding box center [70, 109] width 36 height 12
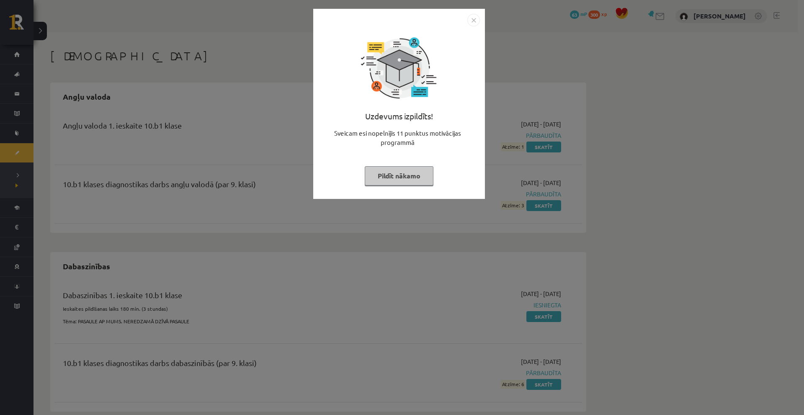
click at [380, 180] on button "Pildīt nākamo" at bounding box center [399, 175] width 69 height 19
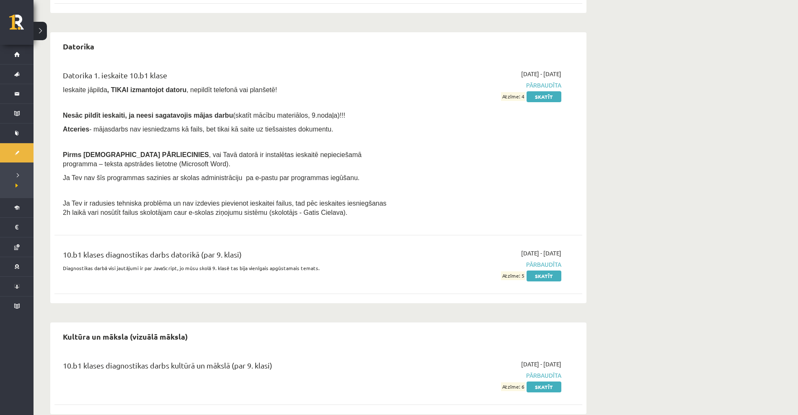
scroll to position [414, 0]
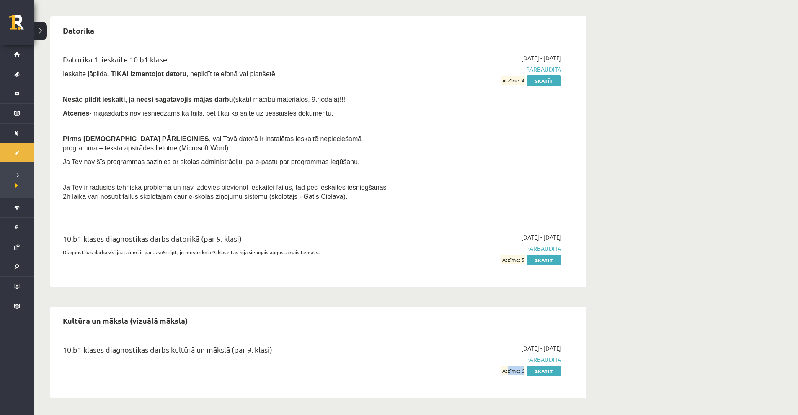
drag, startPoint x: 506, startPoint y: 371, endPoint x: 522, endPoint y: 368, distance: 16.9
click at [522, 368] on span "Atzīme: 6" at bounding box center [513, 370] width 24 height 9
click at [525, 378] on div "10.b1 klases diagnostikas darbs kultūrā un mākslā (par 9. klasi) 2025-09-16 - 2…" at bounding box center [317, 359] width 527 height 48
click at [536, 373] on link "Skatīt" at bounding box center [543, 370] width 35 height 11
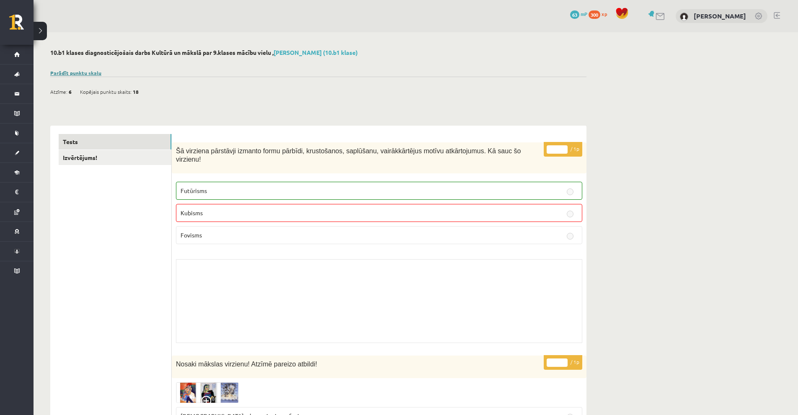
click at [92, 71] on link "Parādīt punktu skalu" at bounding box center [75, 72] width 51 height 7
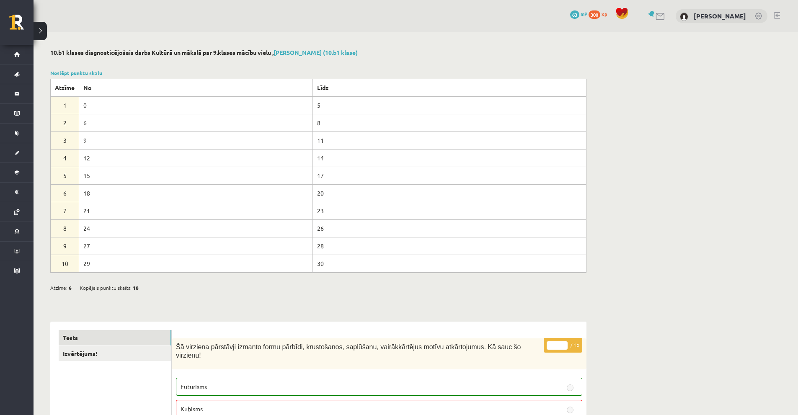
drag, startPoint x: 308, startPoint y: 191, endPoint x: 334, endPoint y: 191, distance: 26.0
click at [333, 191] on tr "6 18 20" at bounding box center [318, 193] width 535 height 18
click at [335, 191] on td "20" at bounding box center [448, 193] width 273 height 18
drag, startPoint x: 75, startPoint y: 211, endPoint x: 88, endPoint y: 211, distance: 13.4
click at [83, 211] on tr "7 21 23" at bounding box center [318, 211] width 535 height 18
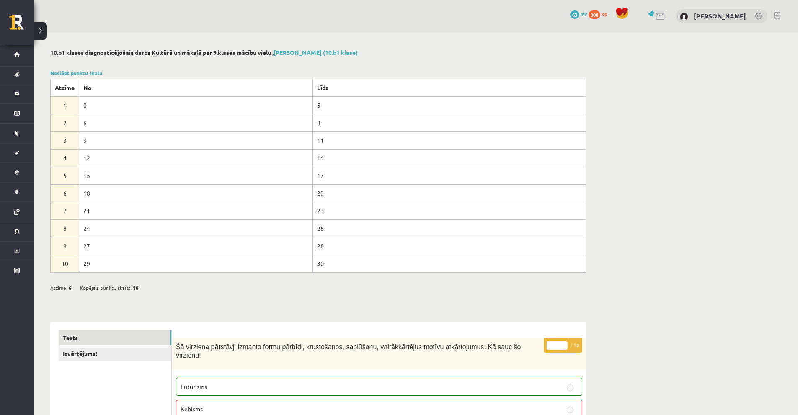
click at [94, 211] on td "21" at bounding box center [196, 211] width 234 height 18
click at [301, 205] on td "21" at bounding box center [196, 211] width 234 height 18
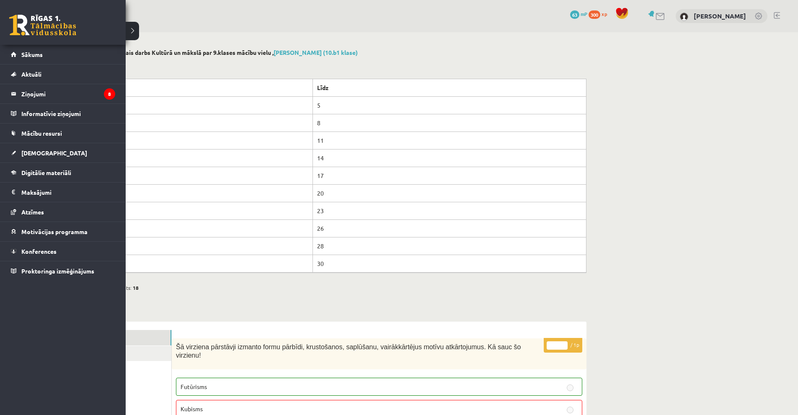
click at [20, 26] on link at bounding box center [42, 25] width 67 height 21
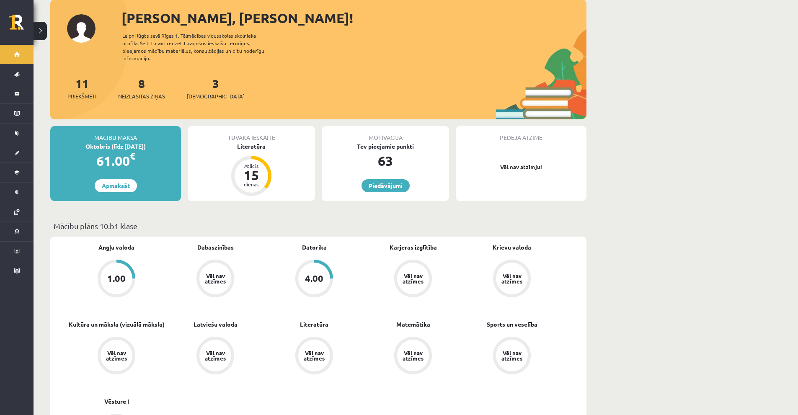
scroll to position [42, 0]
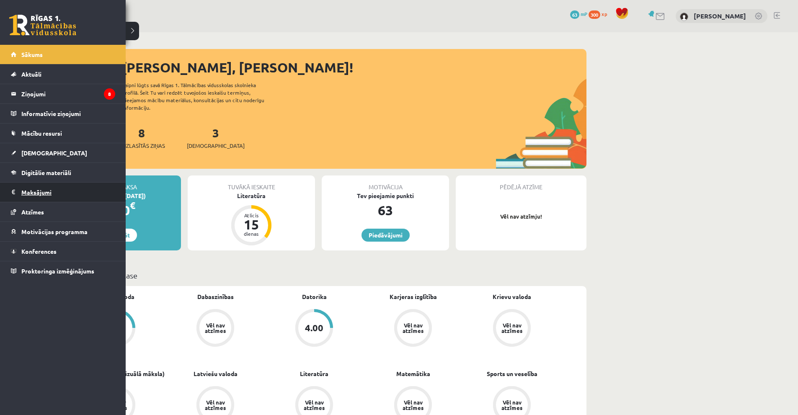
click at [59, 191] on legend "Maksājumi 0" at bounding box center [68, 192] width 94 height 19
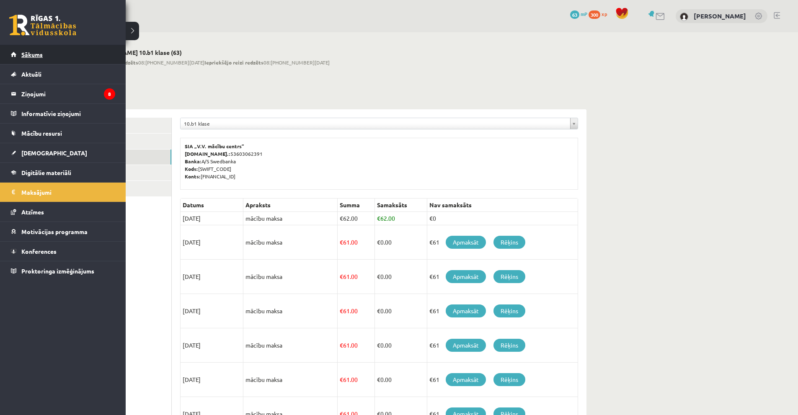
click at [51, 54] on link "Sākums" at bounding box center [63, 54] width 104 height 19
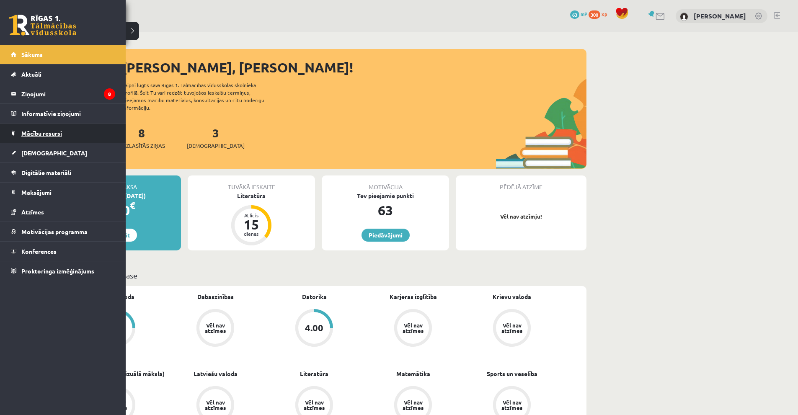
click at [41, 130] on span "Mācību resursi" at bounding box center [41, 133] width 41 height 8
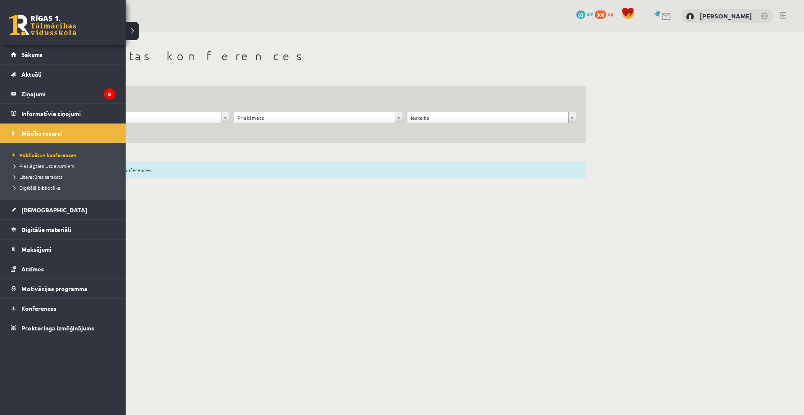
click at [31, 18] on link at bounding box center [42, 25] width 67 height 21
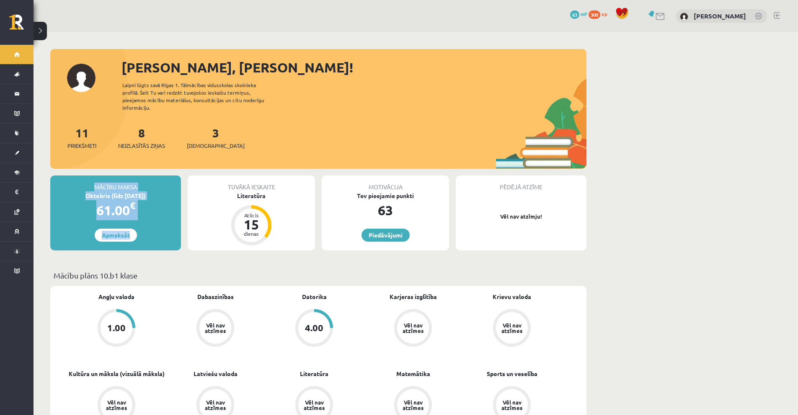
drag, startPoint x: 109, startPoint y: 177, endPoint x: 168, endPoint y: 223, distance: 74.9
click at [168, 223] on div "Mācību maksa Oktobris (līdz [DATE]) 61.00 € Apmaksāt" at bounding box center [115, 212] width 131 height 75
click at [171, 227] on div "Mācību maksa Oktobris (līdz [DATE]) 61.00 € Apmaksāt" at bounding box center [115, 212] width 131 height 75
click at [339, 90] on div "Sveiks, Stepans! Laipni lūgts savā Rīgas 1. Tālmācības vidusskolas skolnieka pr…" at bounding box center [318, 112] width 536 height 111
drag, startPoint x: 92, startPoint y: 180, endPoint x: 150, endPoint y: 204, distance: 62.9
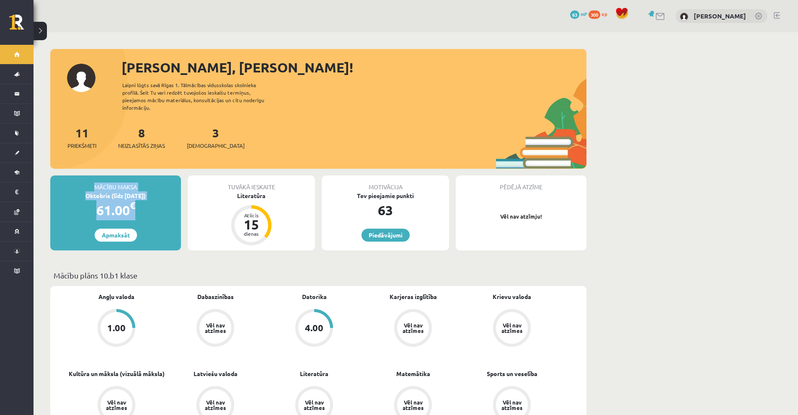
click at [150, 204] on div "Mācību maksa Oktobris (līdz 15.10.25) 61.00 € Apmaksāt" at bounding box center [115, 212] width 131 height 75
click at [154, 208] on div "61.00 €" at bounding box center [115, 210] width 131 height 20
drag, startPoint x: 85, startPoint y: 178, endPoint x: 140, endPoint y: 203, distance: 60.9
click at [140, 203] on div "Mācību maksa Oktobris (līdz 15.10.25) 61.00 € Apmaksāt" at bounding box center [115, 212] width 131 height 75
click at [149, 205] on div "61.00 €" at bounding box center [115, 210] width 131 height 20
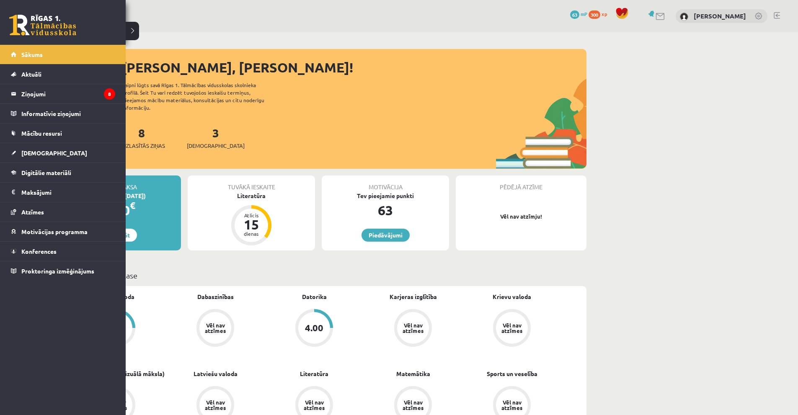
click at [45, 26] on link at bounding box center [42, 25] width 67 height 21
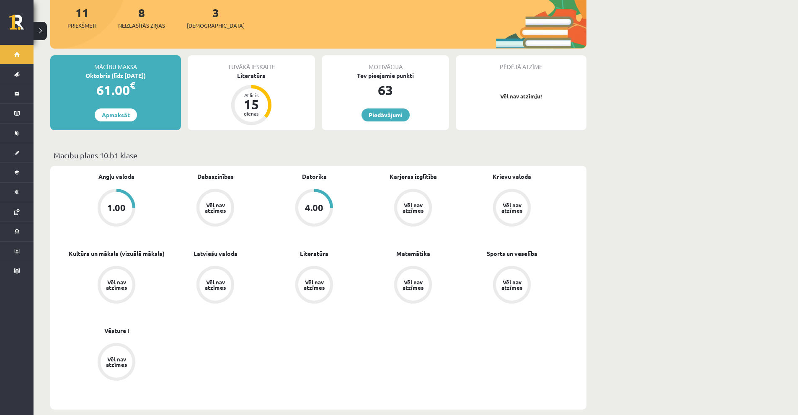
scroll to position [42, 0]
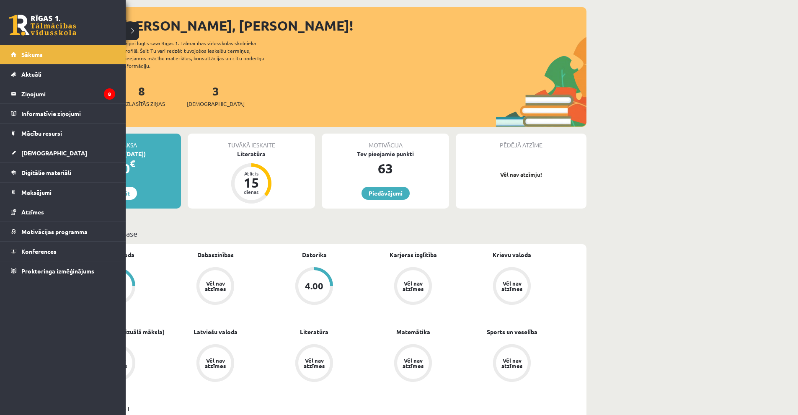
click at [23, 25] on link at bounding box center [42, 25] width 67 height 21
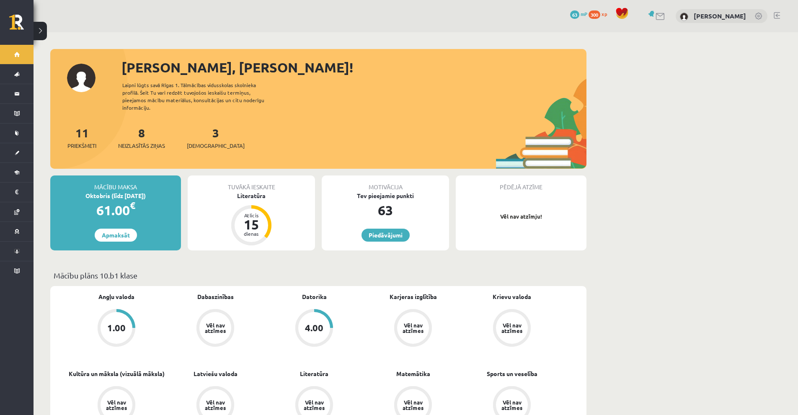
drag, startPoint x: 576, startPoint y: 139, endPoint x: 582, endPoint y: 143, distance: 7.0
click at [582, 143] on div "11 Priekšmeti 8 Neizlasītās ziņas 3 Ieskaites" at bounding box center [318, 146] width 536 height 45
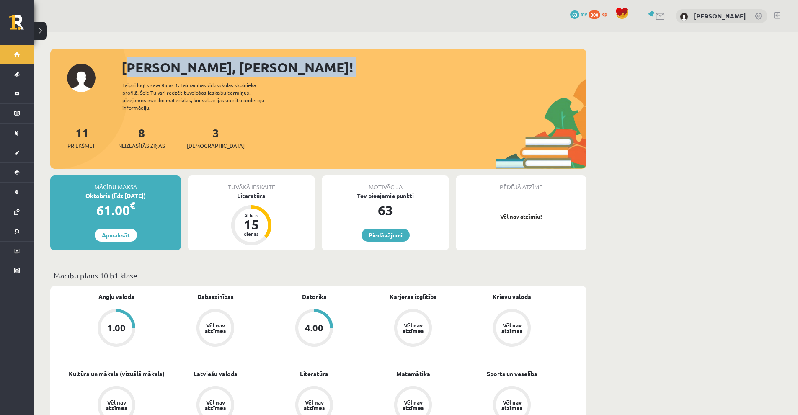
drag, startPoint x: 114, startPoint y: 78, endPoint x: 131, endPoint y: 78, distance: 16.3
click at [130, 78] on div "[PERSON_NAME], [PERSON_NAME]! Laipni lūgts savā Rīgas 1. Tālmācības vidusskolas…" at bounding box center [318, 112] width 536 height 111
click at [146, 66] on div "[PERSON_NAME], [PERSON_NAME]!" at bounding box center [353, 67] width 465 height 20
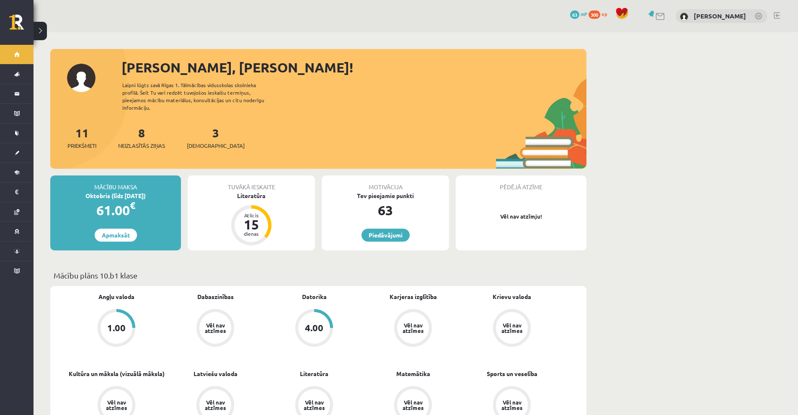
click at [277, 99] on div "Laipni lūgts savā Rīgas 1. Tālmācības vidusskolas skolnieka profilā. Šeit Tu va…" at bounding box center [200, 96] width 157 height 30
